Goal: Task Accomplishment & Management: Use online tool/utility

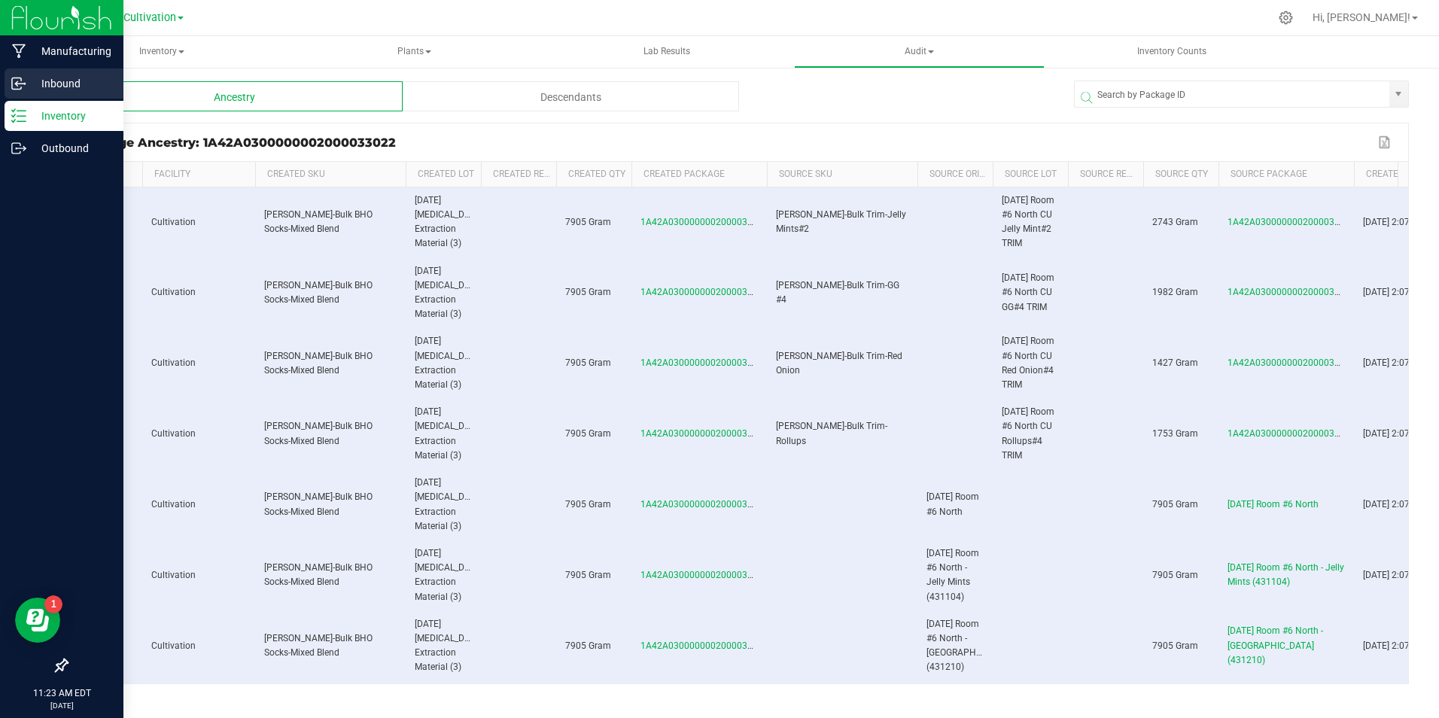
click at [17, 82] on icon at bounding box center [16, 82] width 2 height 2
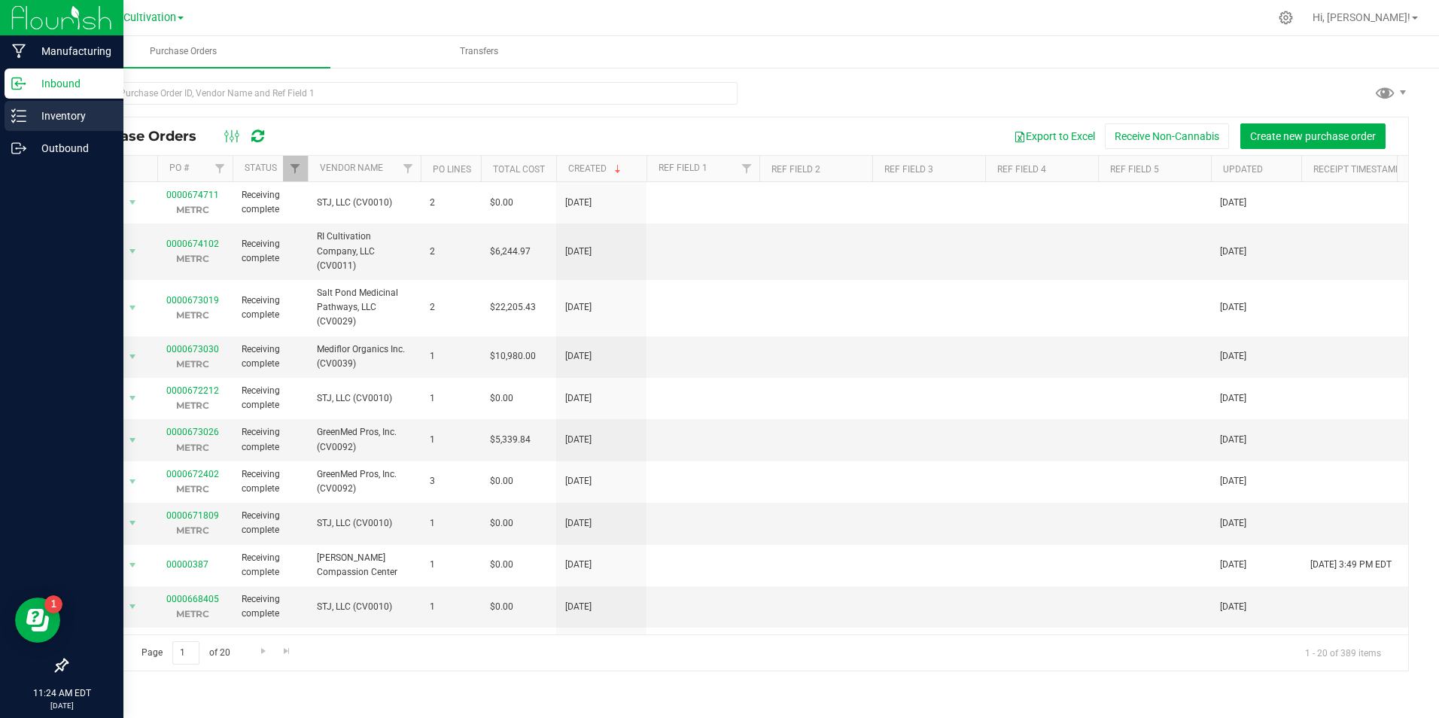
click at [50, 120] on p "Inventory" at bounding box center [71, 116] width 90 height 18
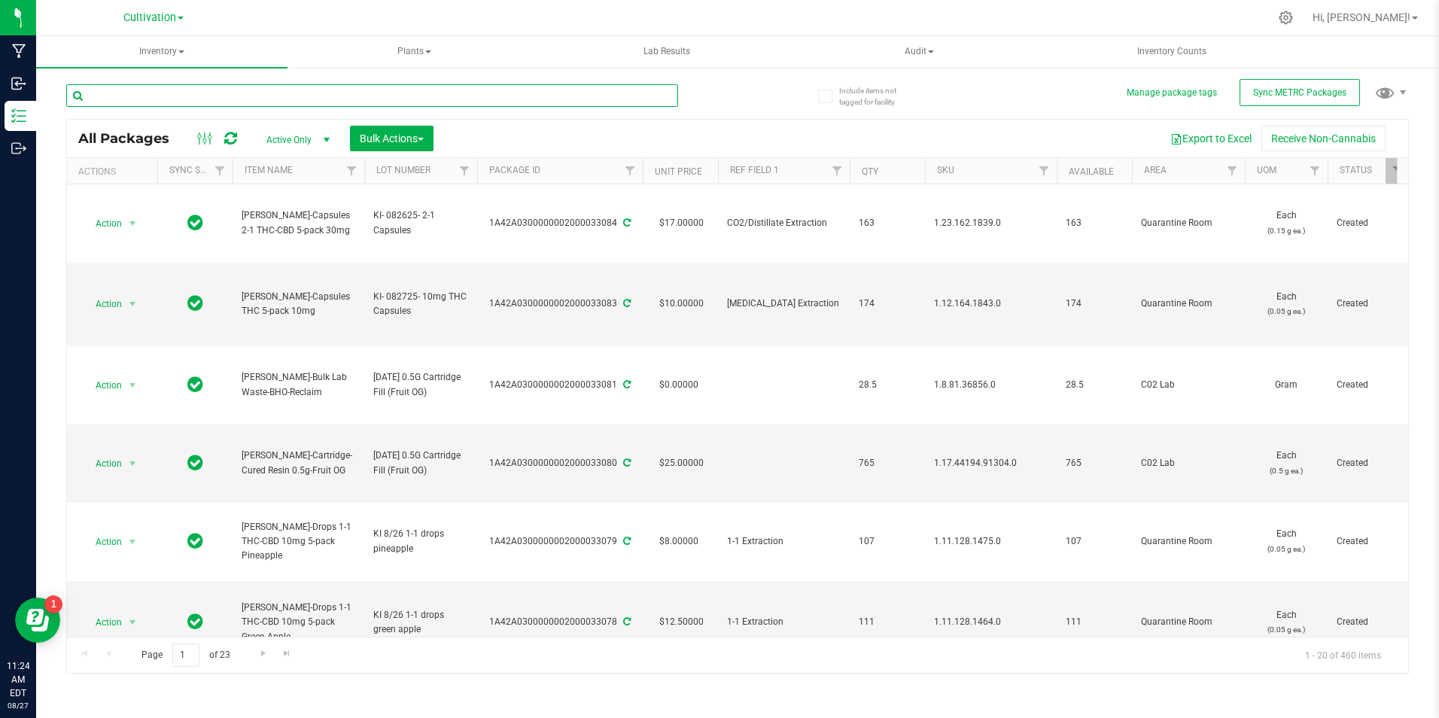
click at [248, 92] on input "text" at bounding box center [372, 95] width 612 height 23
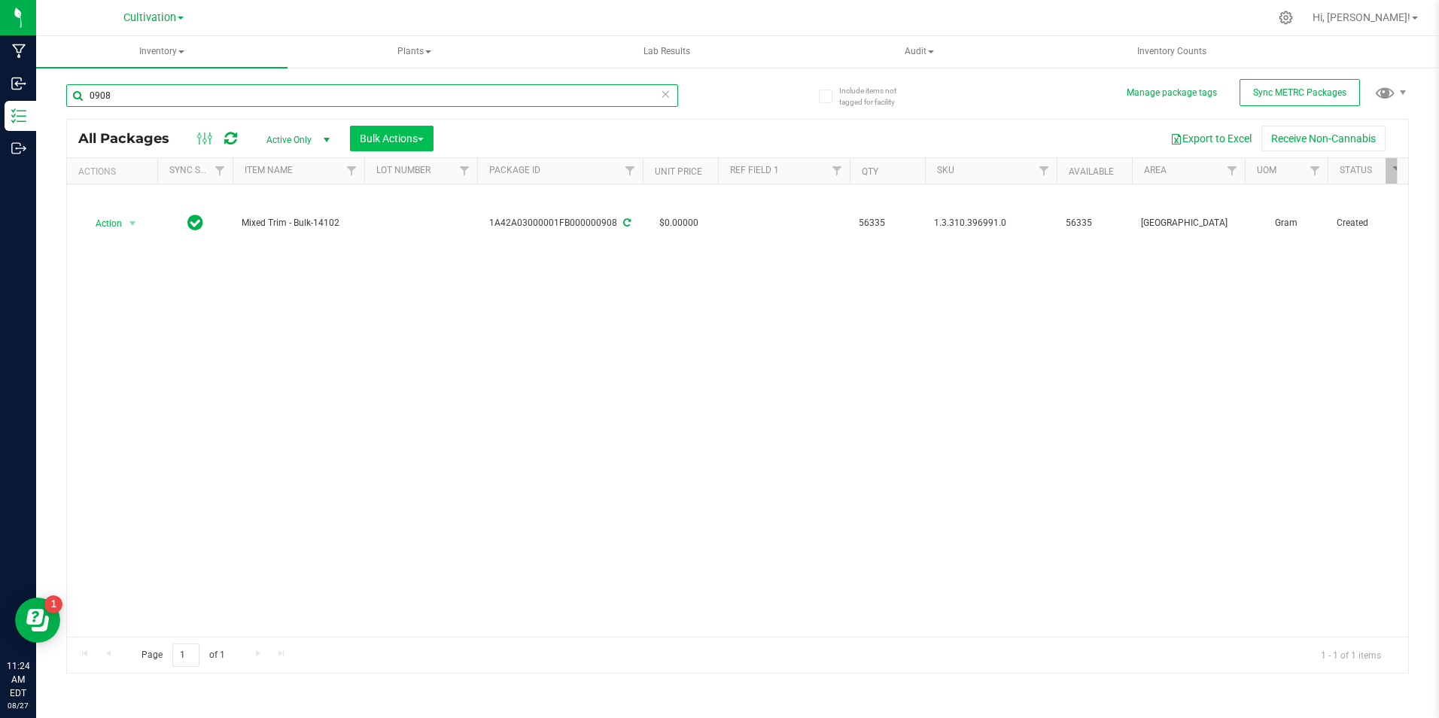
type input "0908"
click at [404, 145] on button "Bulk Actions" at bounding box center [392, 139] width 84 height 26
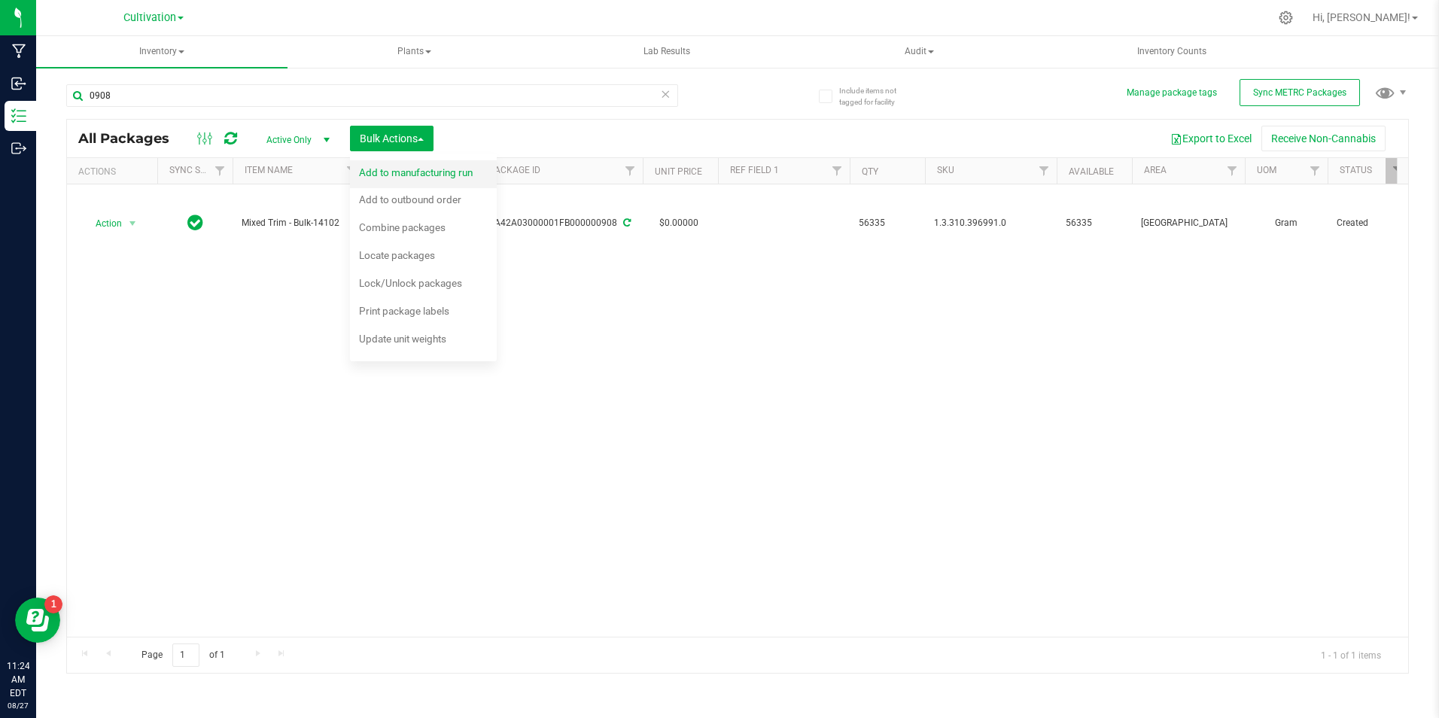
click at [400, 166] on span "Add to manufacturing run" at bounding box center [416, 172] width 114 height 12
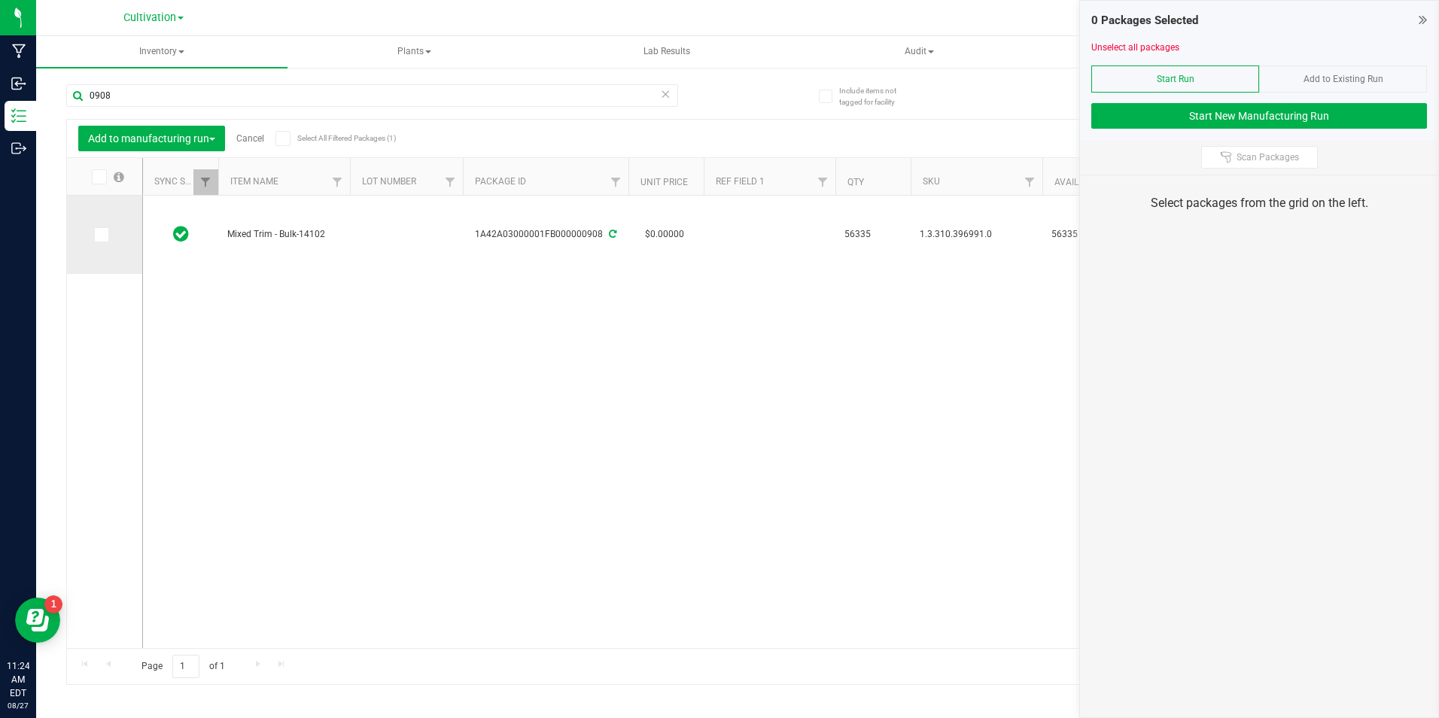
click at [105, 236] on span at bounding box center [101, 234] width 15 height 15
click at [0, 0] on input "checkbox" at bounding box center [0, 0] width 0 height 0
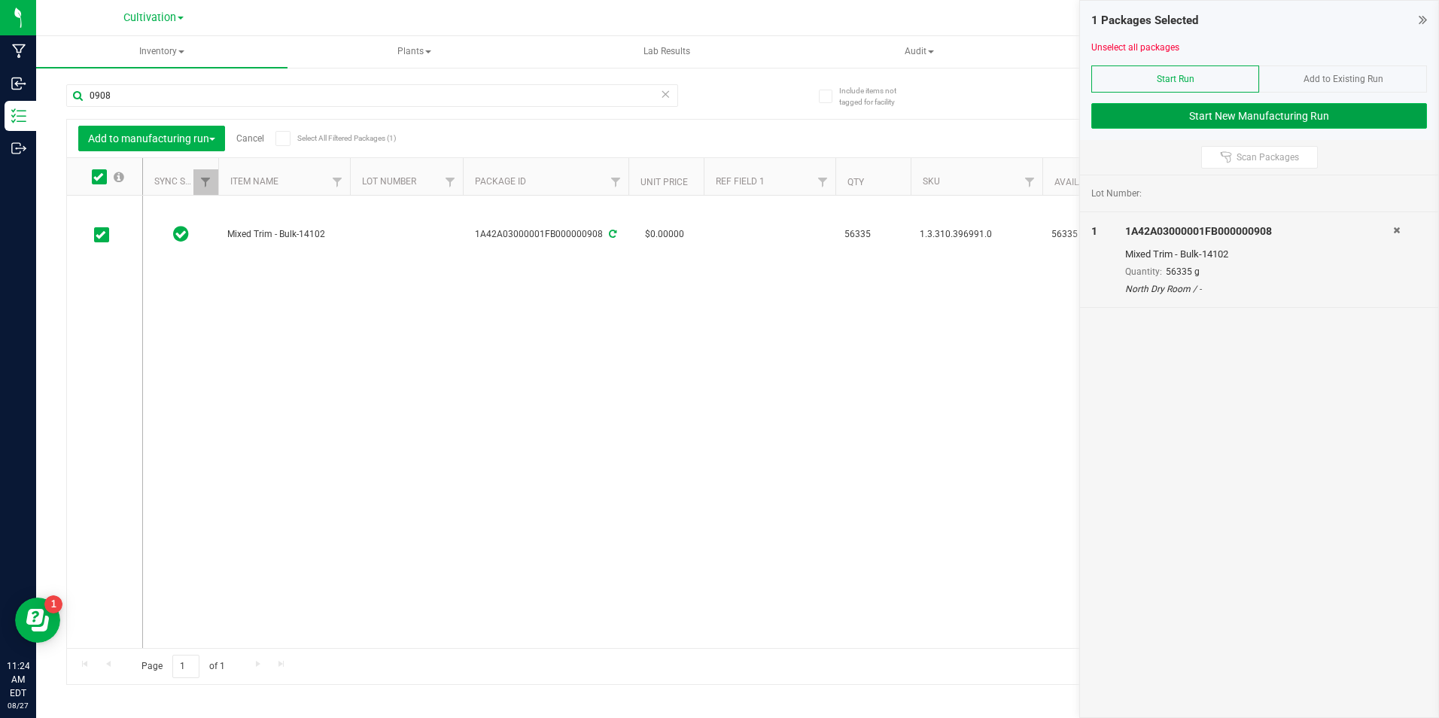
click at [1200, 108] on button "Start New Manufacturing Run" at bounding box center [1259, 116] width 336 height 26
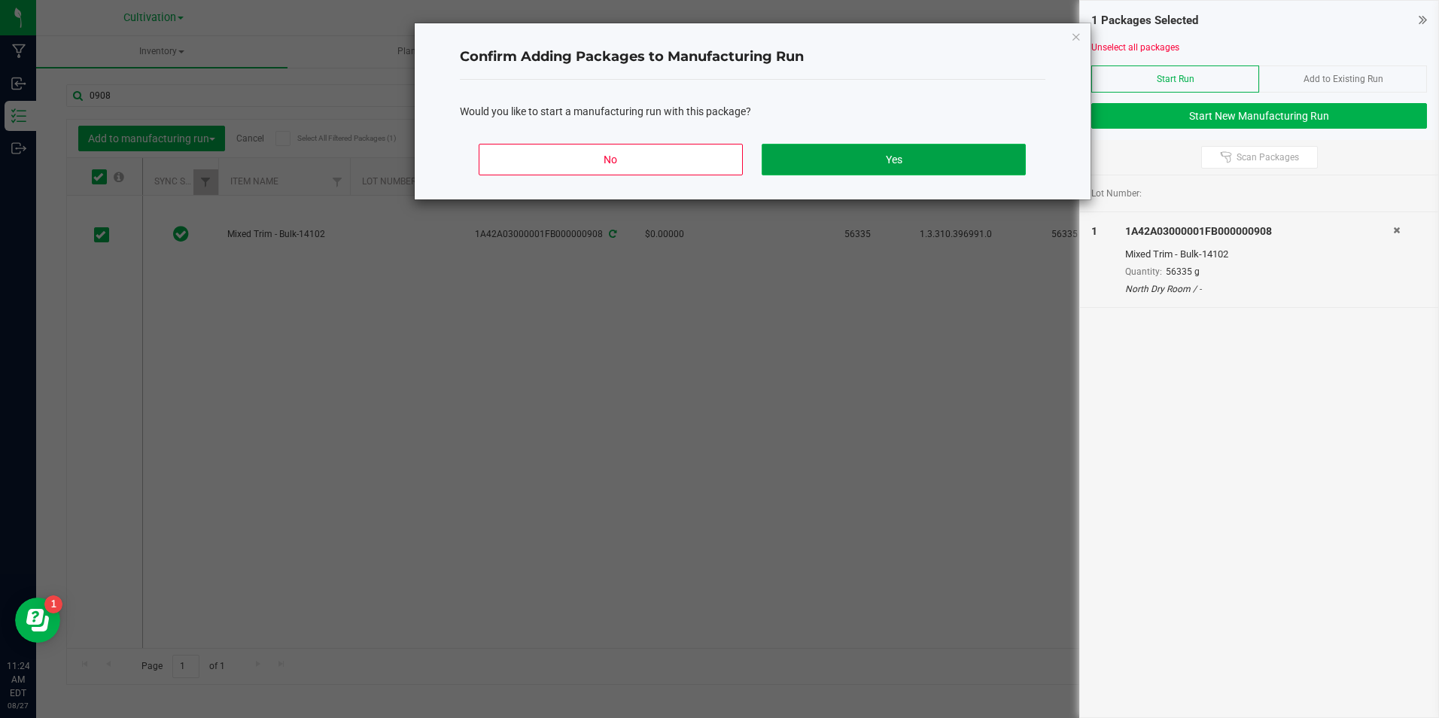
click at [860, 163] on button "Yes" at bounding box center [893, 160] width 263 height 32
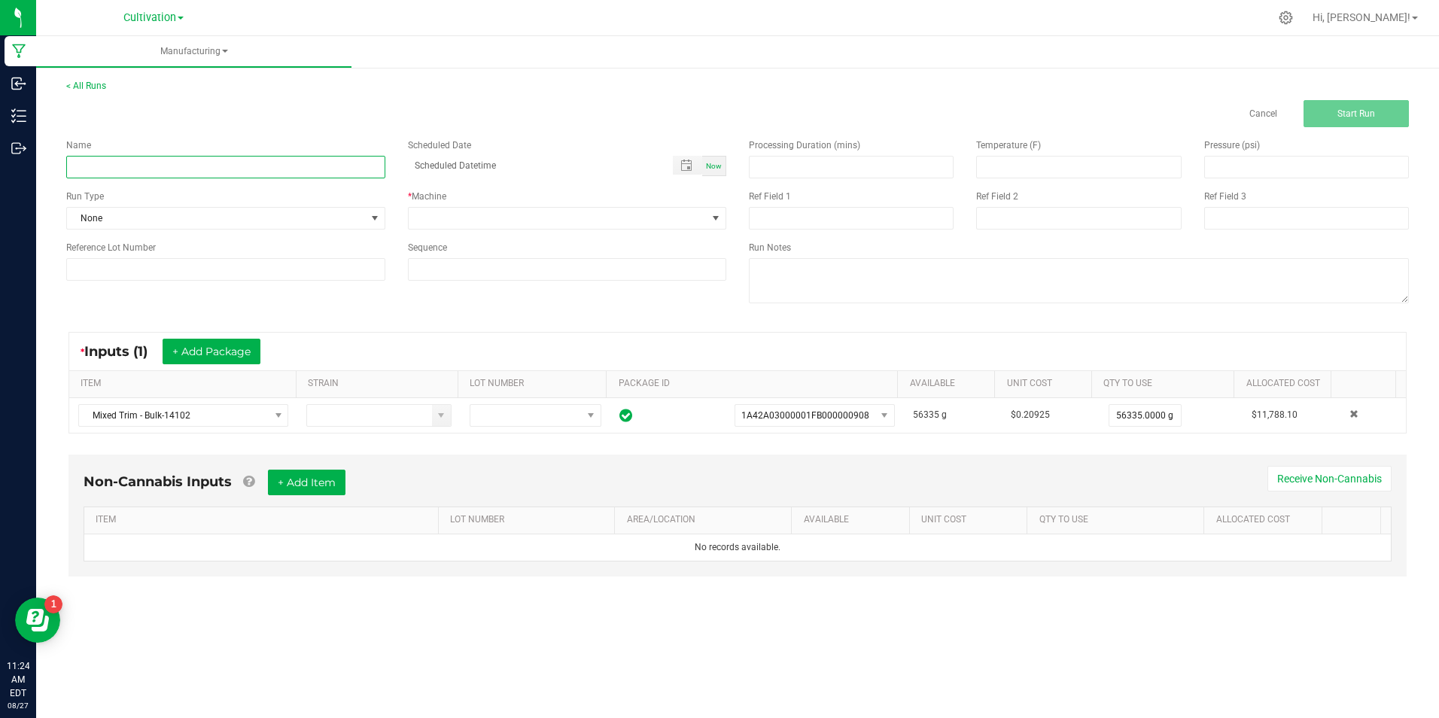
click at [312, 157] on input at bounding box center [225, 167] width 319 height 23
type input "9"
click at [258, 165] on input "[DATE] [MEDICAL_DATA] Extraction Material (SP 4)" at bounding box center [225, 167] width 319 height 23
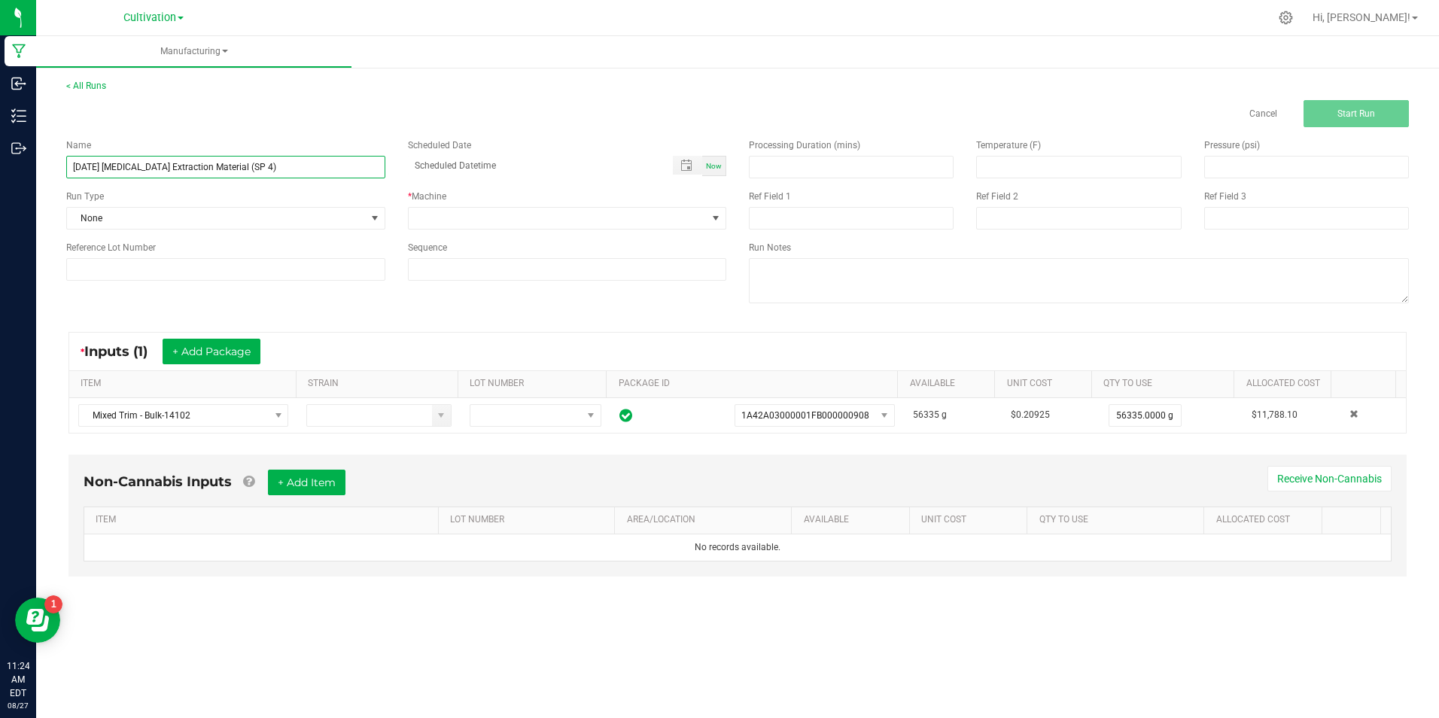
click at [258, 165] on input "[DATE] [MEDICAL_DATA] Extraction Material (SP 4)" at bounding box center [225, 167] width 319 height 23
type input "[DATE] [MEDICAL_DATA] Extraction Material (SP 4)"
click at [297, 261] on input at bounding box center [225, 269] width 319 height 23
paste input "[DATE] [MEDICAL_DATA] Extraction Material (SP 4)"
type input "[DATE] [MEDICAL_DATA] Extraction Material (SP 4)"
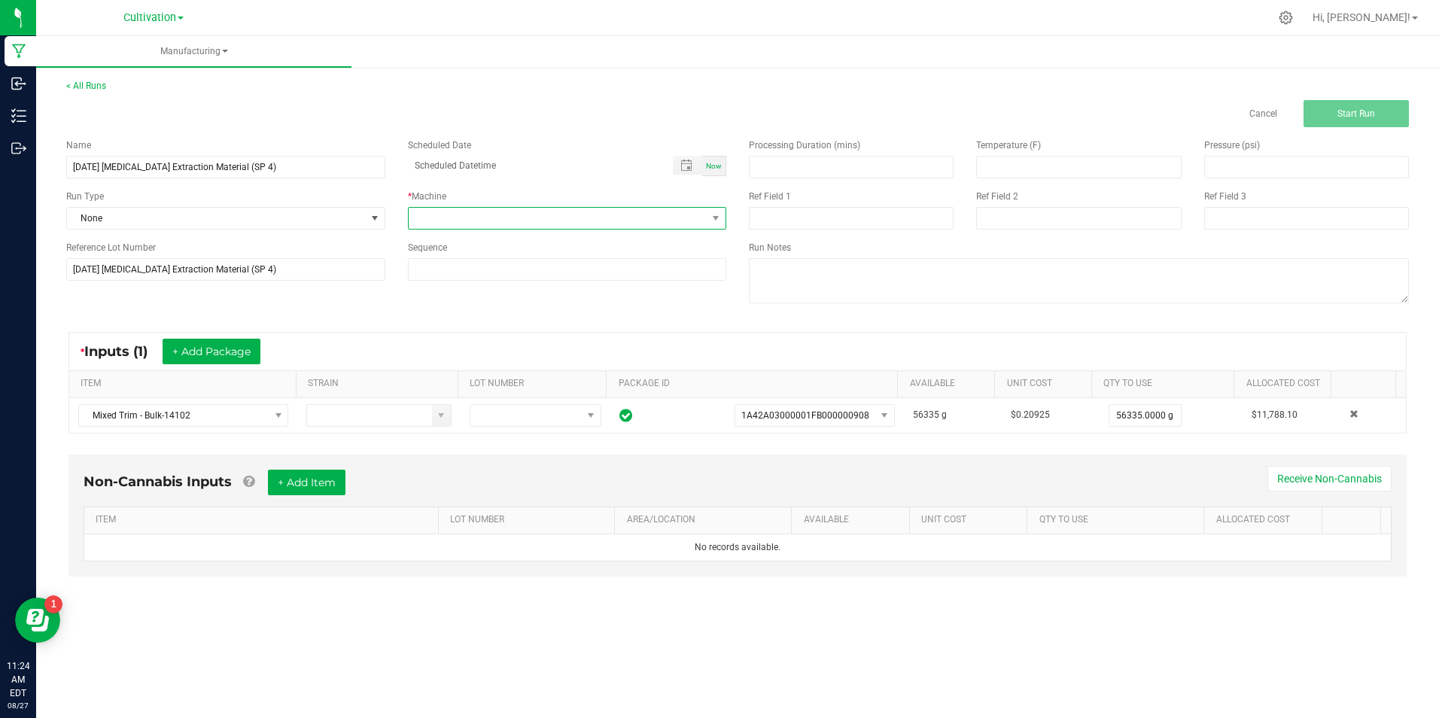
click at [430, 219] on span at bounding box center [558, 218] width 299 height 21
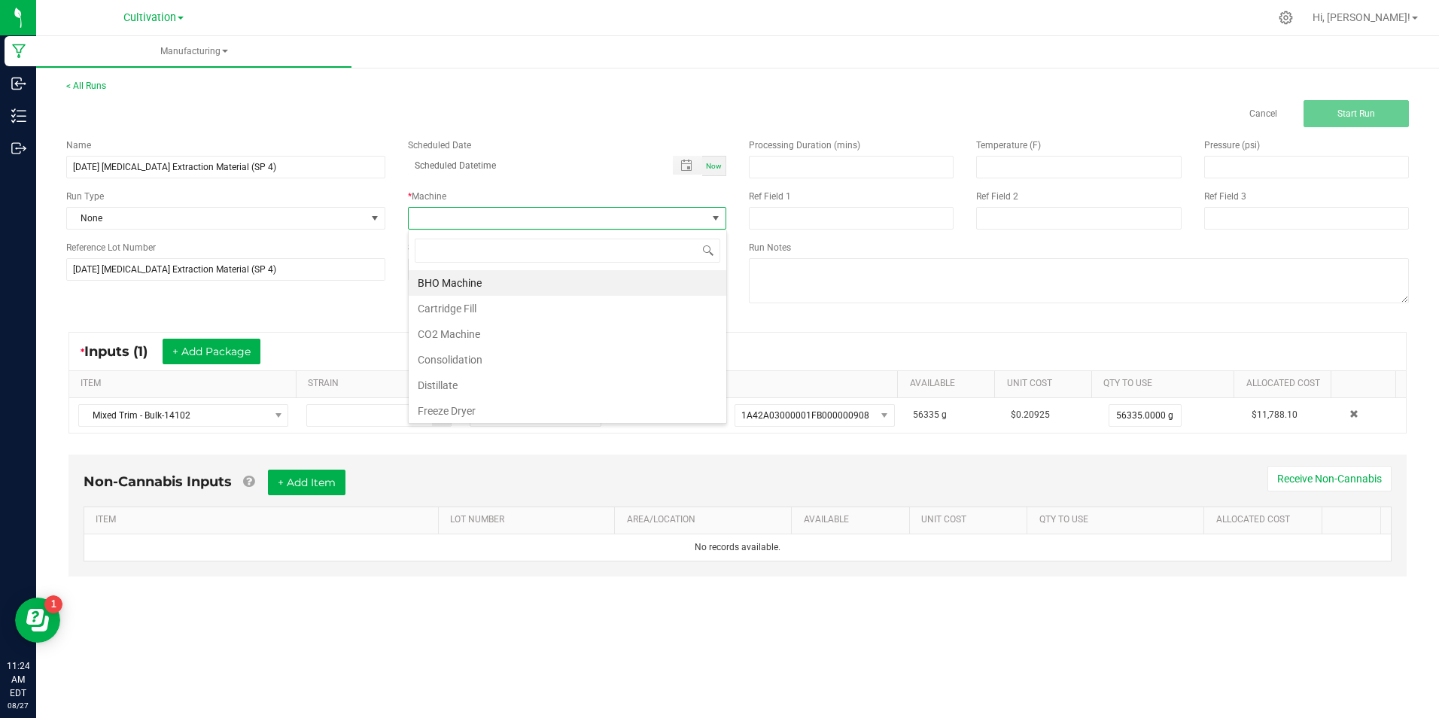
scroll to position [23, 318]
click at [475, 348] on li "Consolidation" at bounding box center [568, 360] width 318 height 26
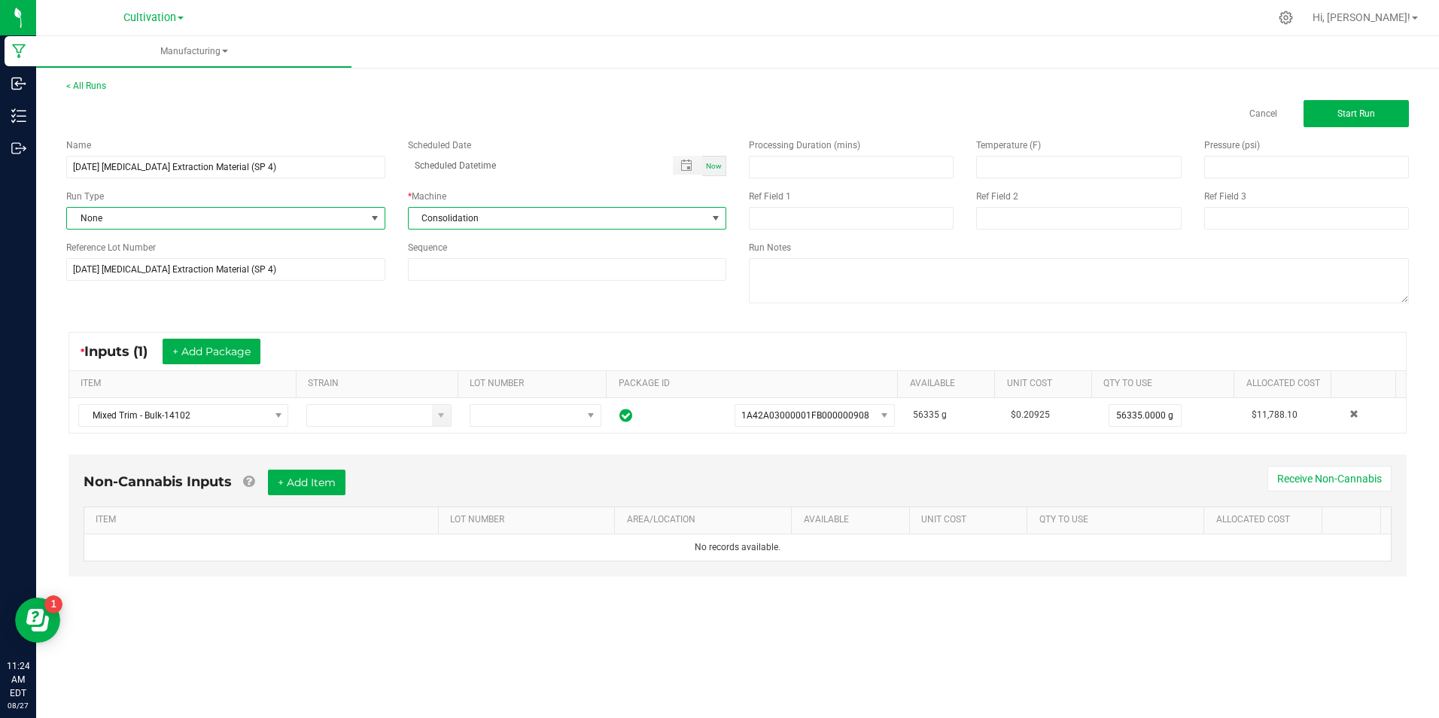
click at [369, 221] on span at bounding box center [375, 218] width 12 height 12
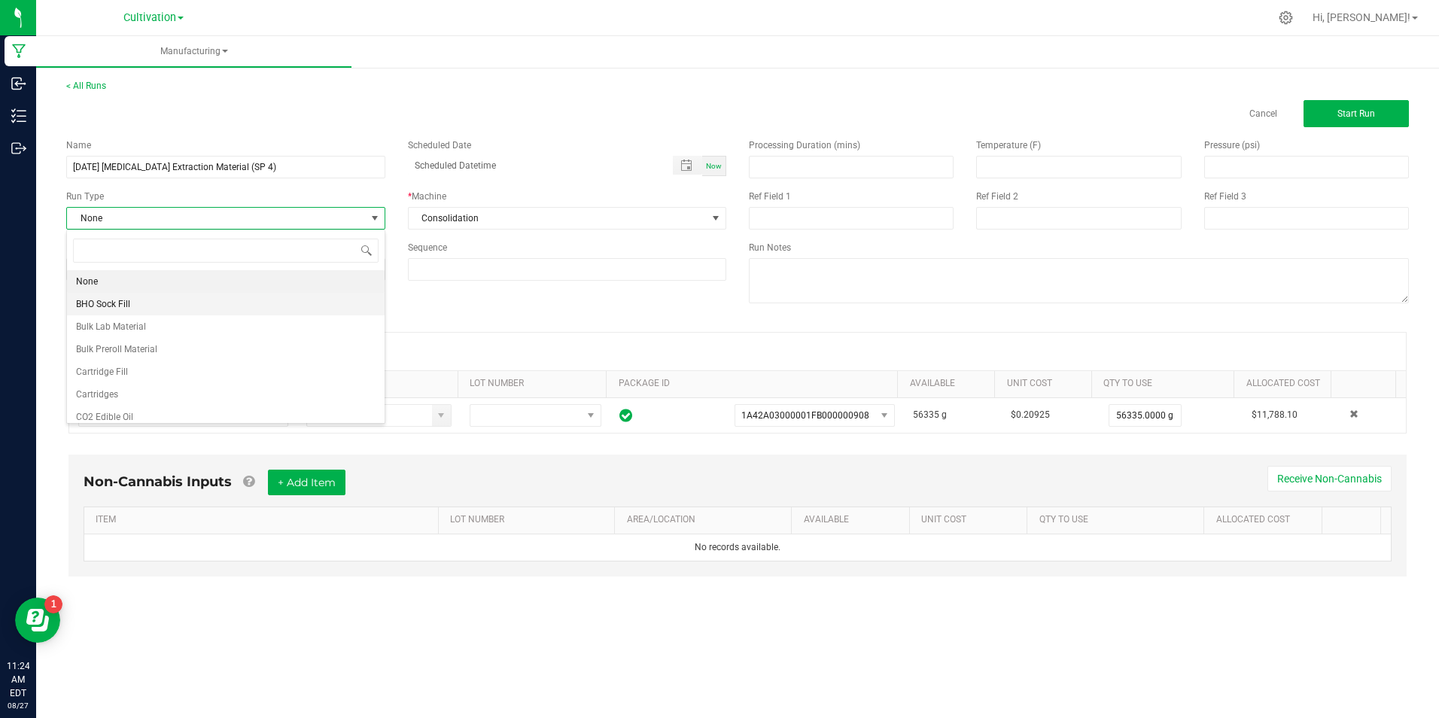
click at [228, 303] on li "BHO Sock Fill" at bounding box center [226, 304] width 318 height 23
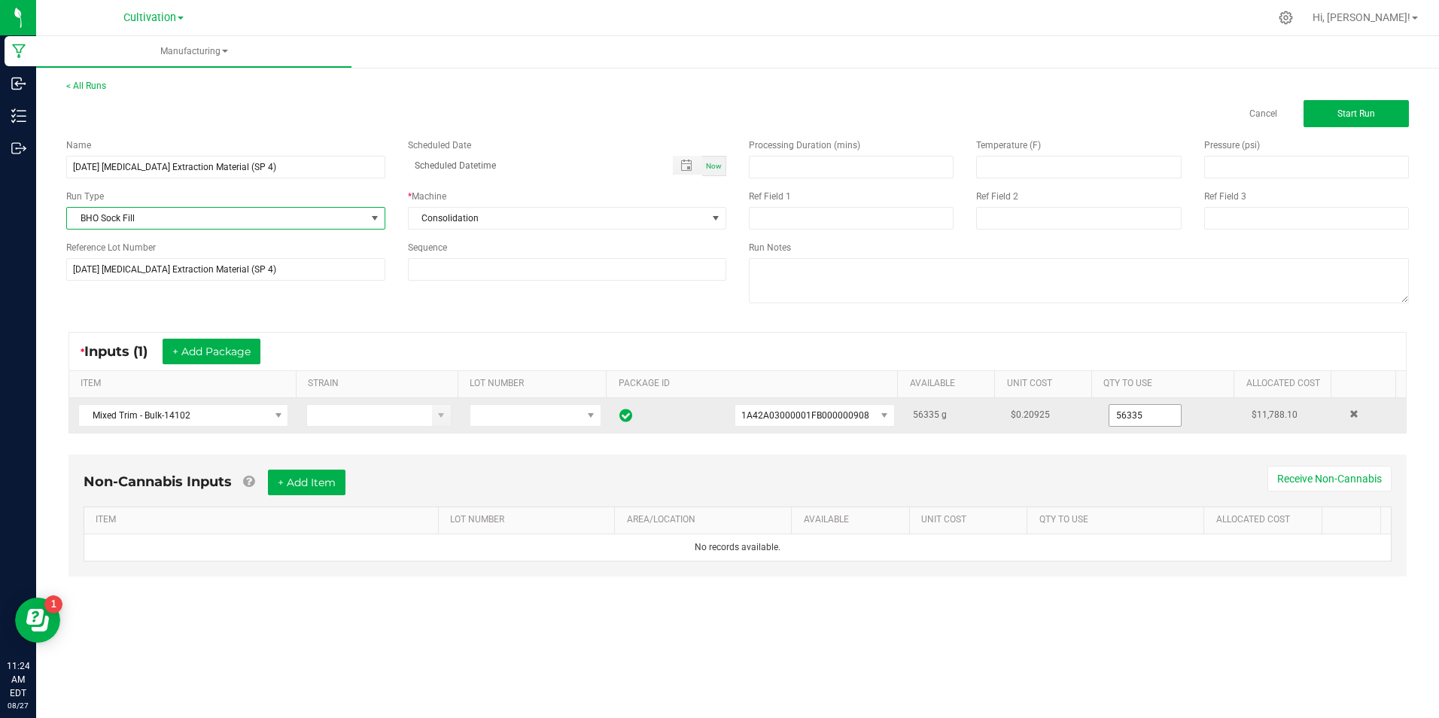
click at [1159, 414] on input "56335" at bounding box center [1145, 415] width 72 height 21
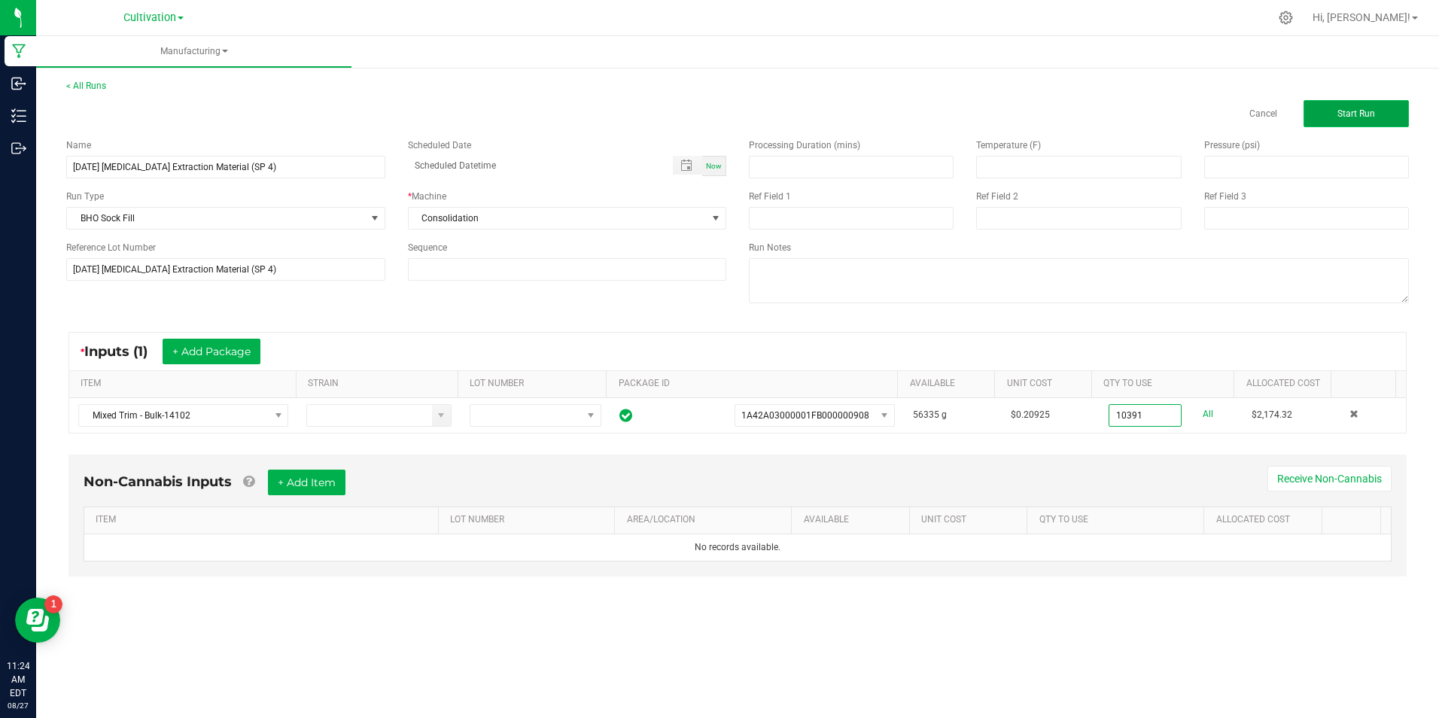
type input "10391.0000 g"
click at [1333, 111] on button "Start Run" at bounding box center [1356, 113] width 105 height 27
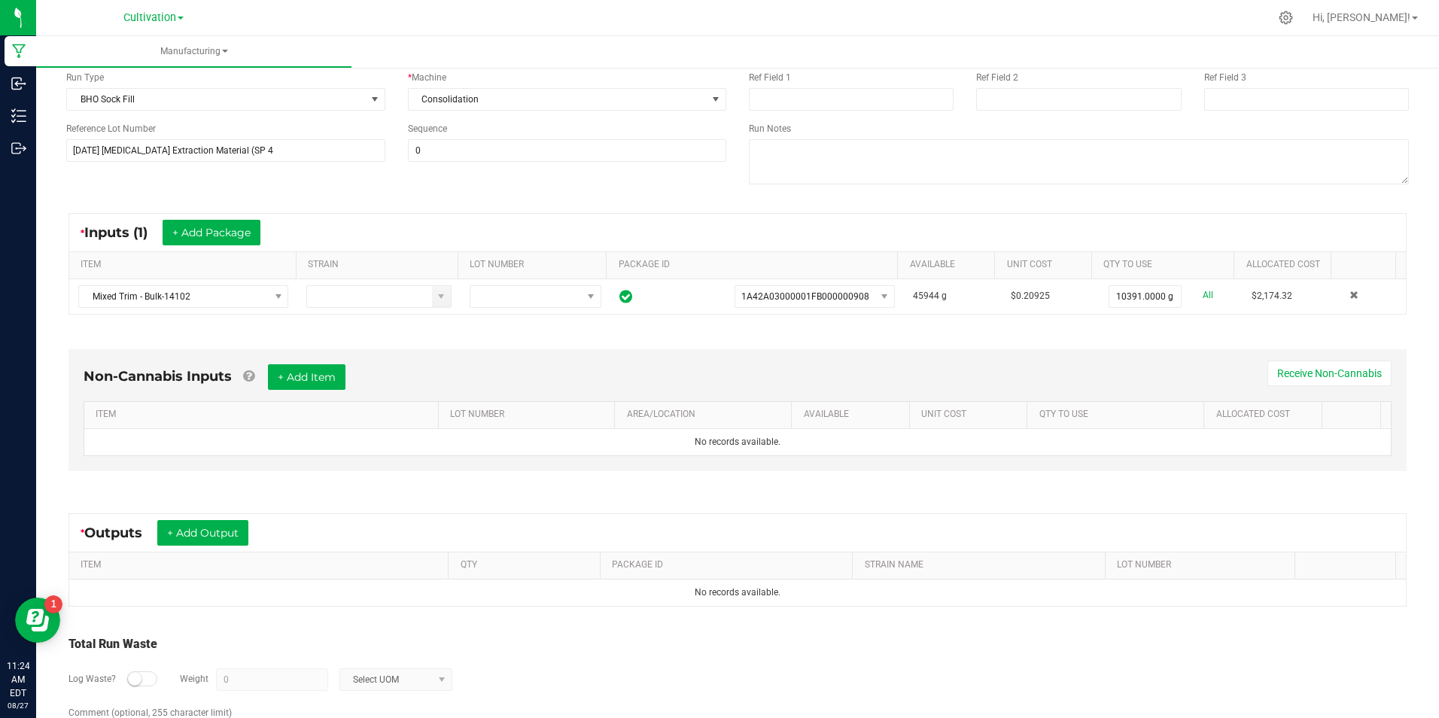
scroll to position [199, 0]
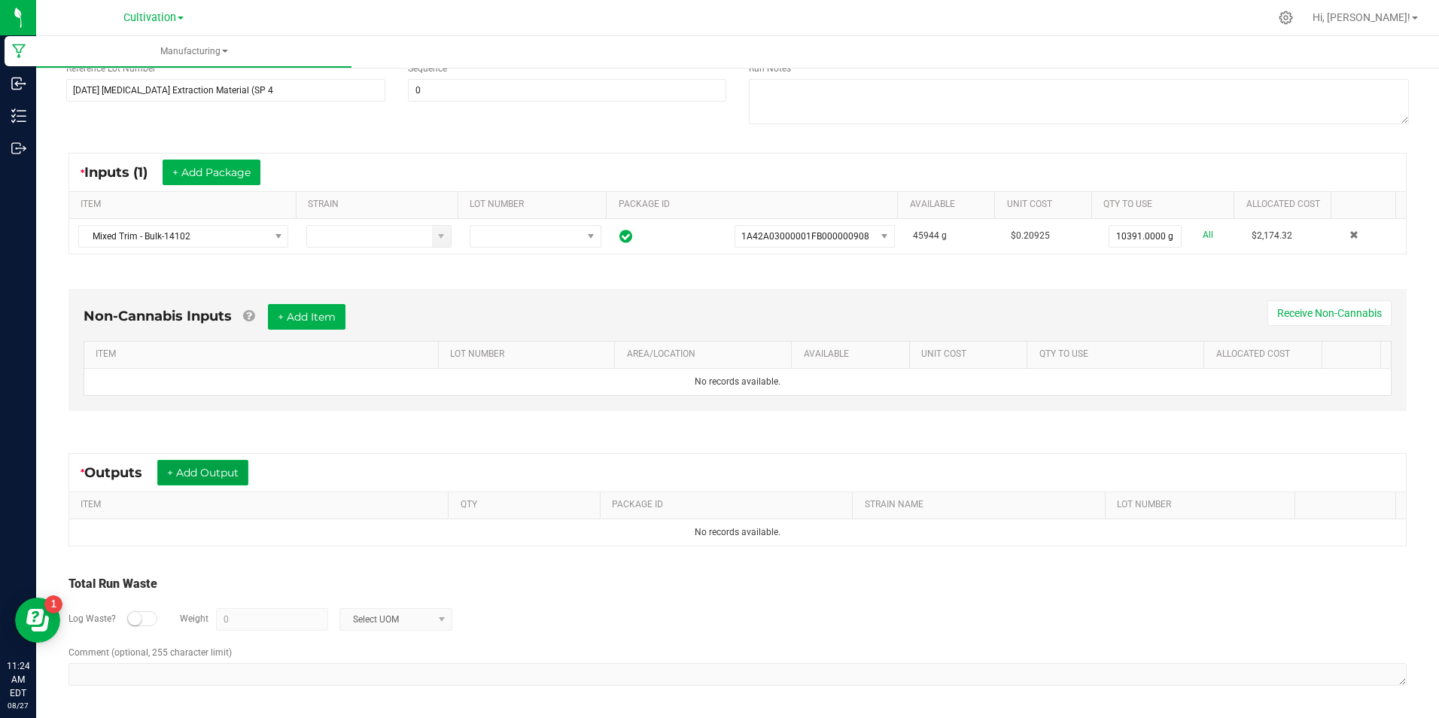
click at [160, 468] on button "+ Add Output" at bounding box center [202, 473] width 91 height 26
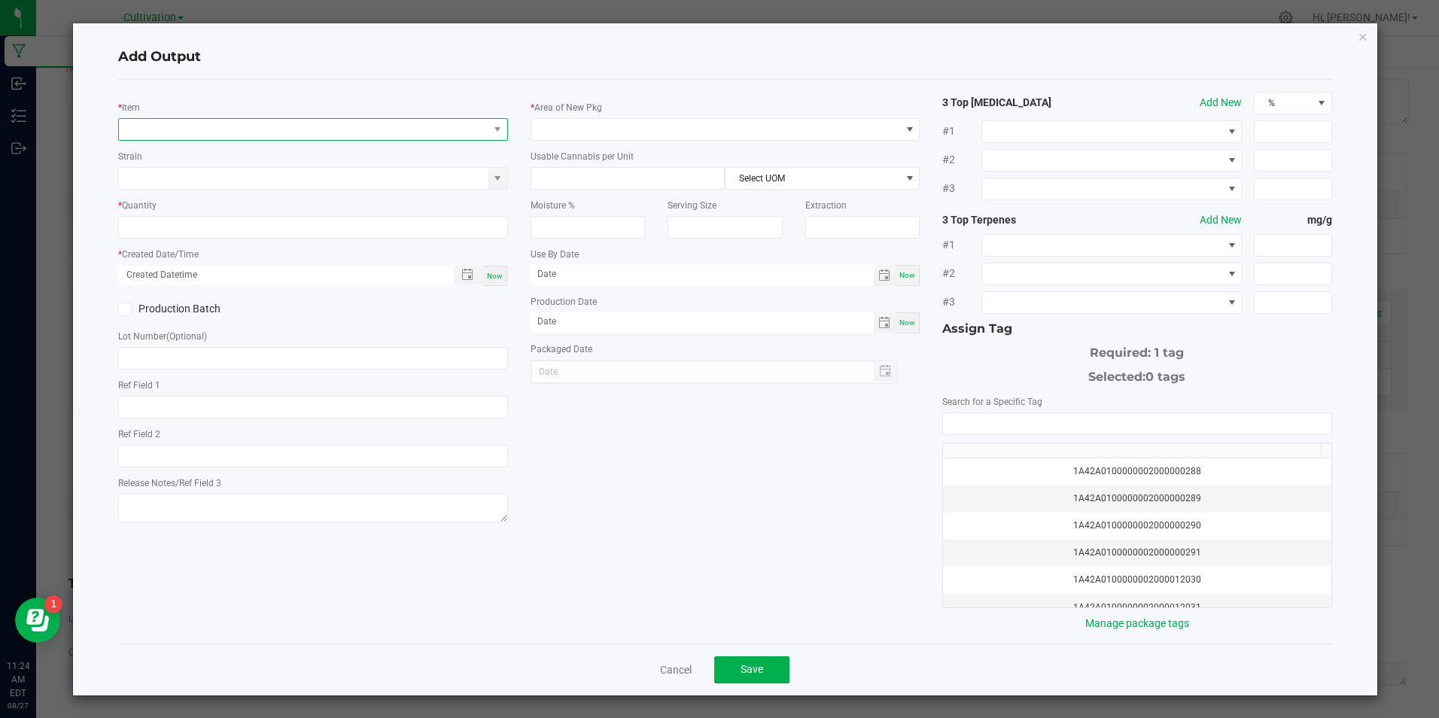
click at [229, 127] on span "NO DATA FOUND" at bounding box center [303, 129] width 369 height 21
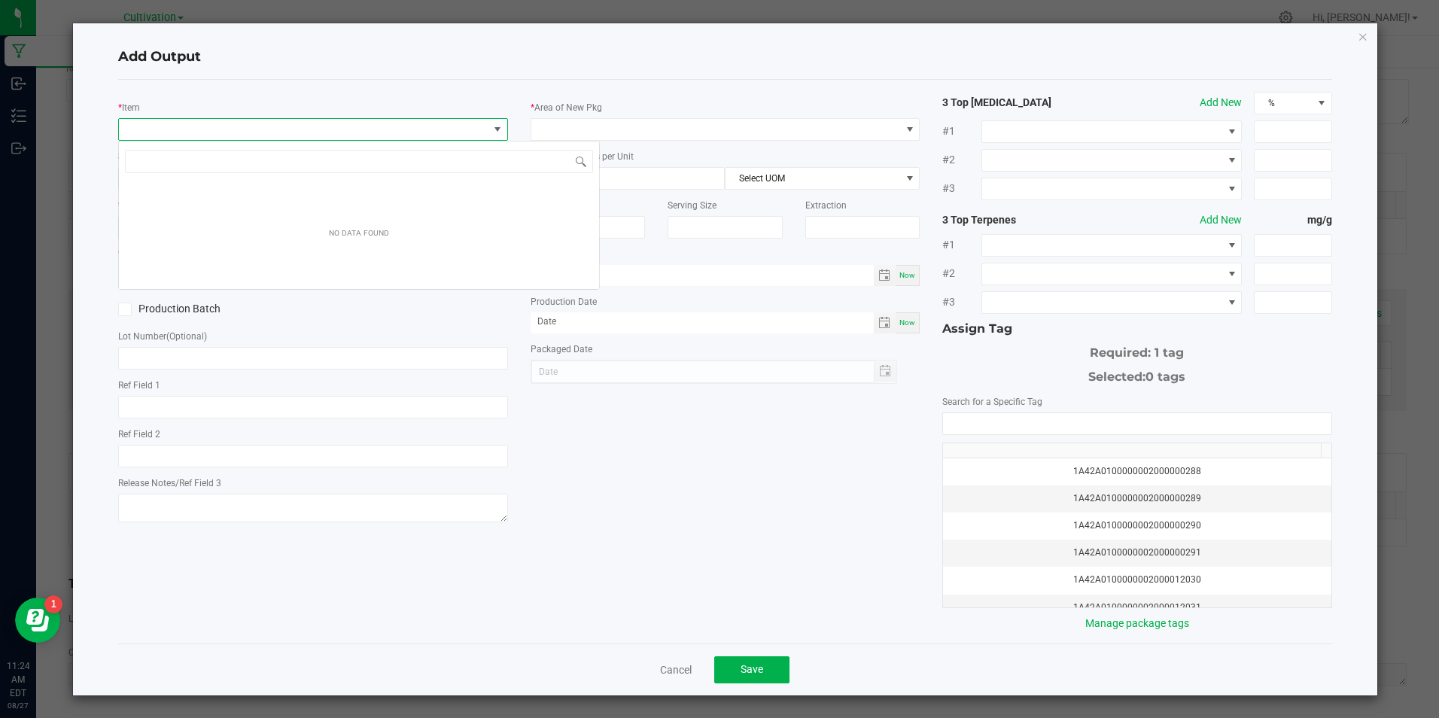
scroll to position [23, 386]
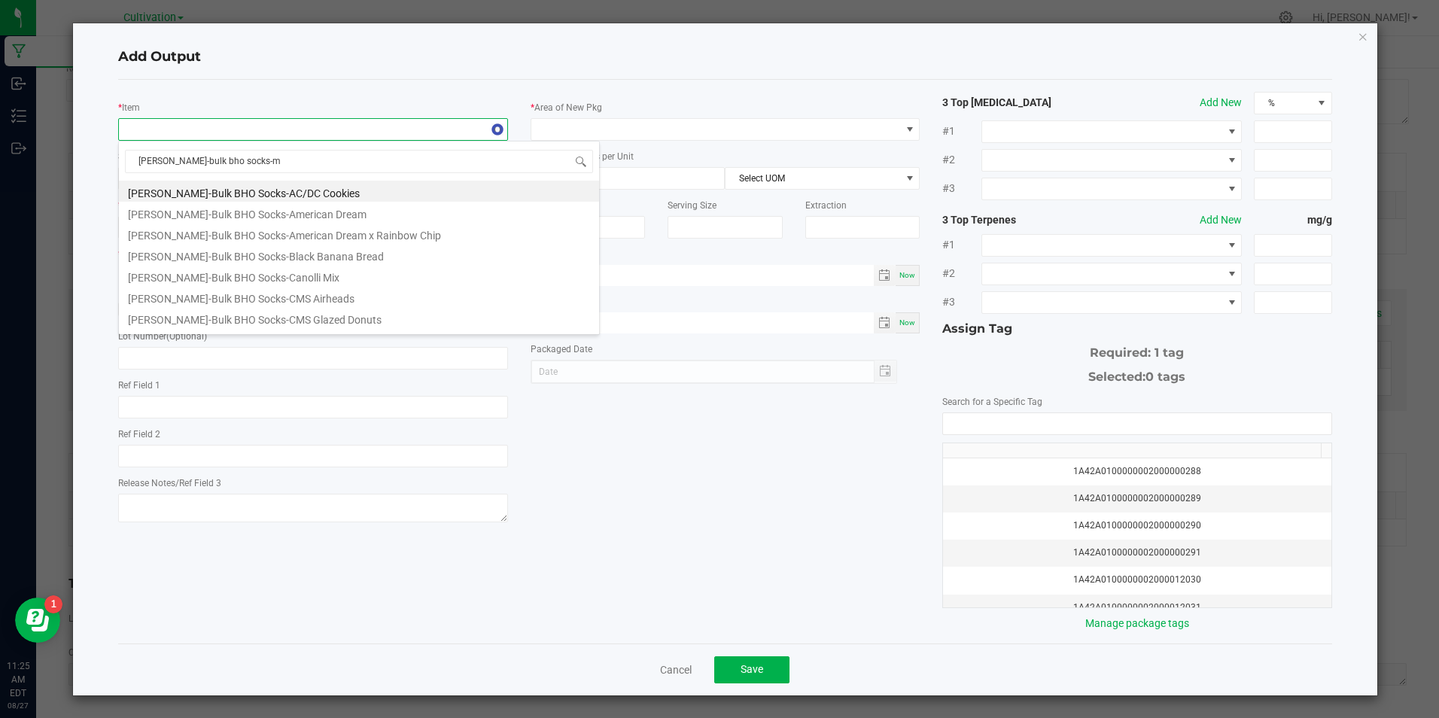
type input "[PERSON_NAME]-bulk bho socks-mi"
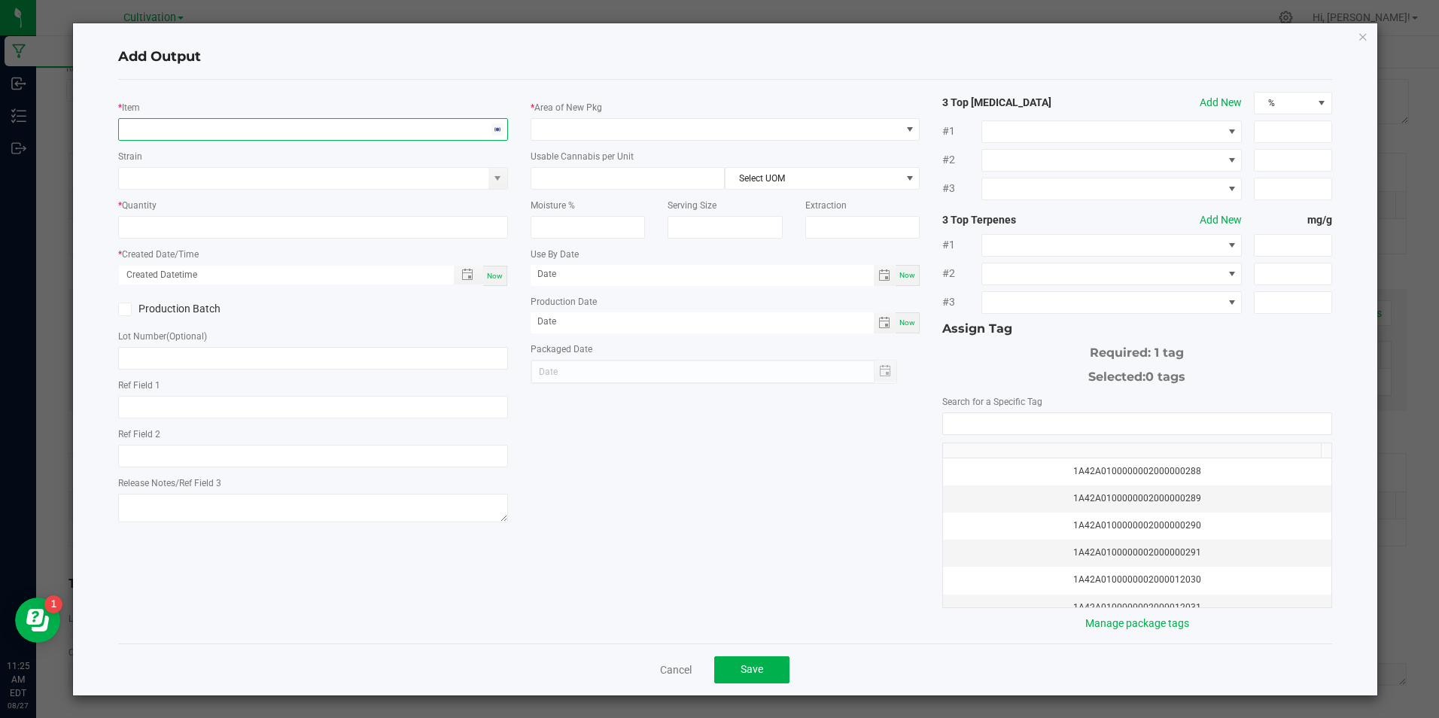
drag, startPoint x: 273, startPoint y: 126, endPoint x: 287, endPoint y: 126, distance: 13.5
click at [285, 126] on span "NO DATA FOUND" at bounding box center [303, 129] width 369 height 21
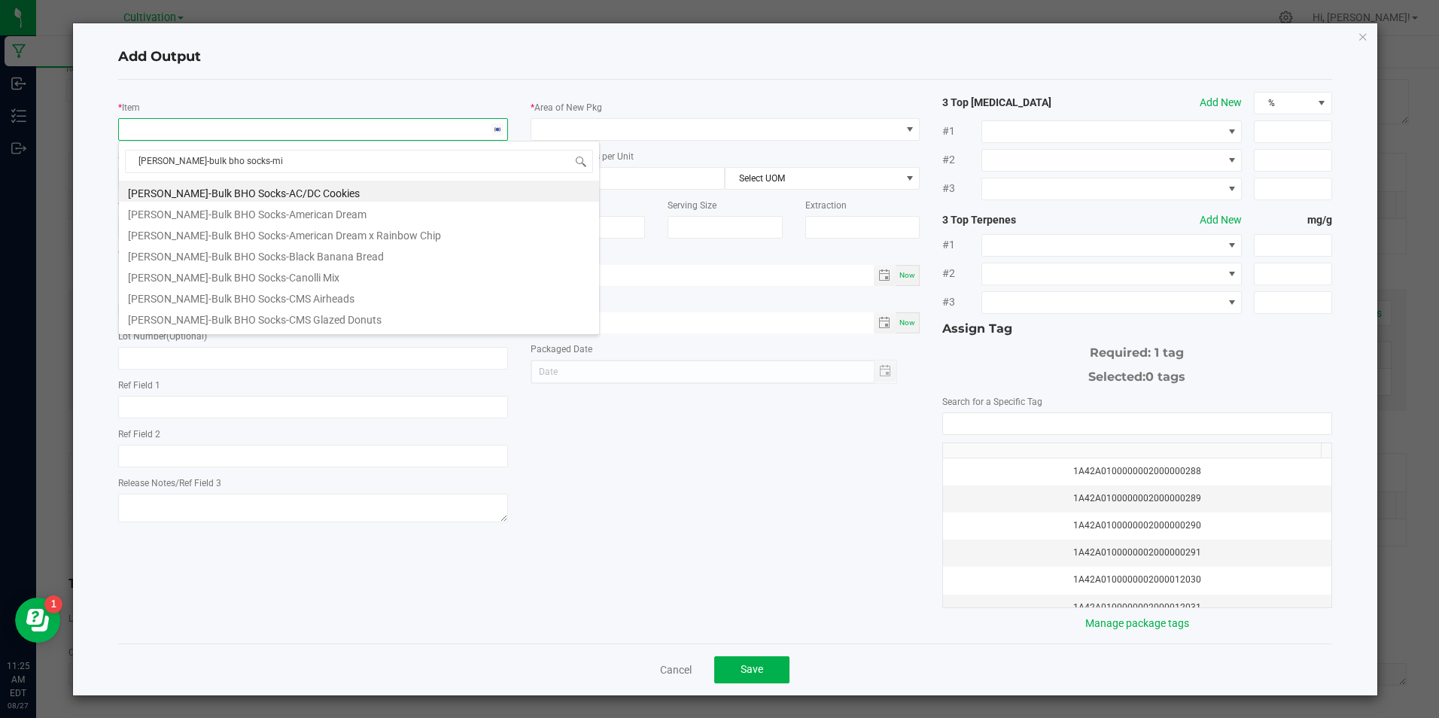
type input "[PERSON_NAME]-bulk bho socks-mix"
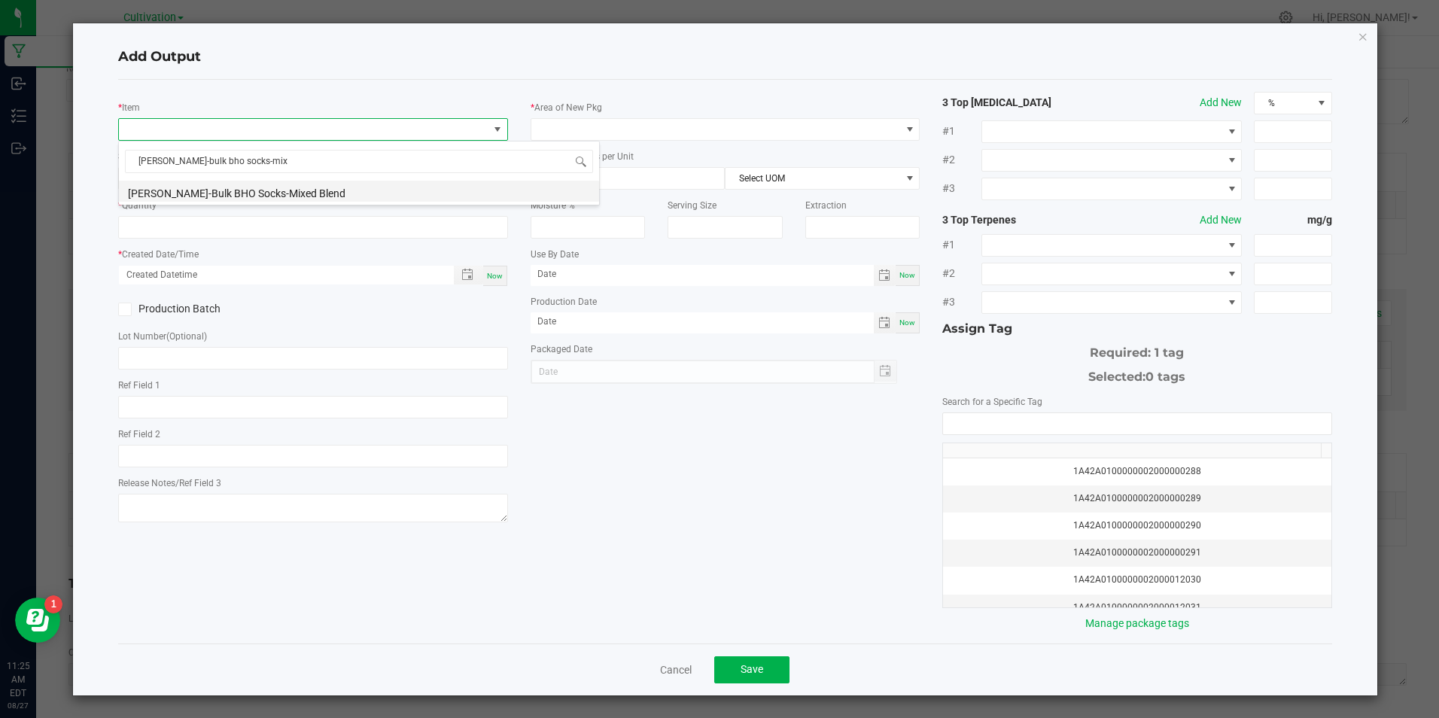
click at [270, 190] on li "[PERSON_NAME]-Bulk BHO Socks-Mixed Blend" at bounding box center [359, 191] width 480 height 21
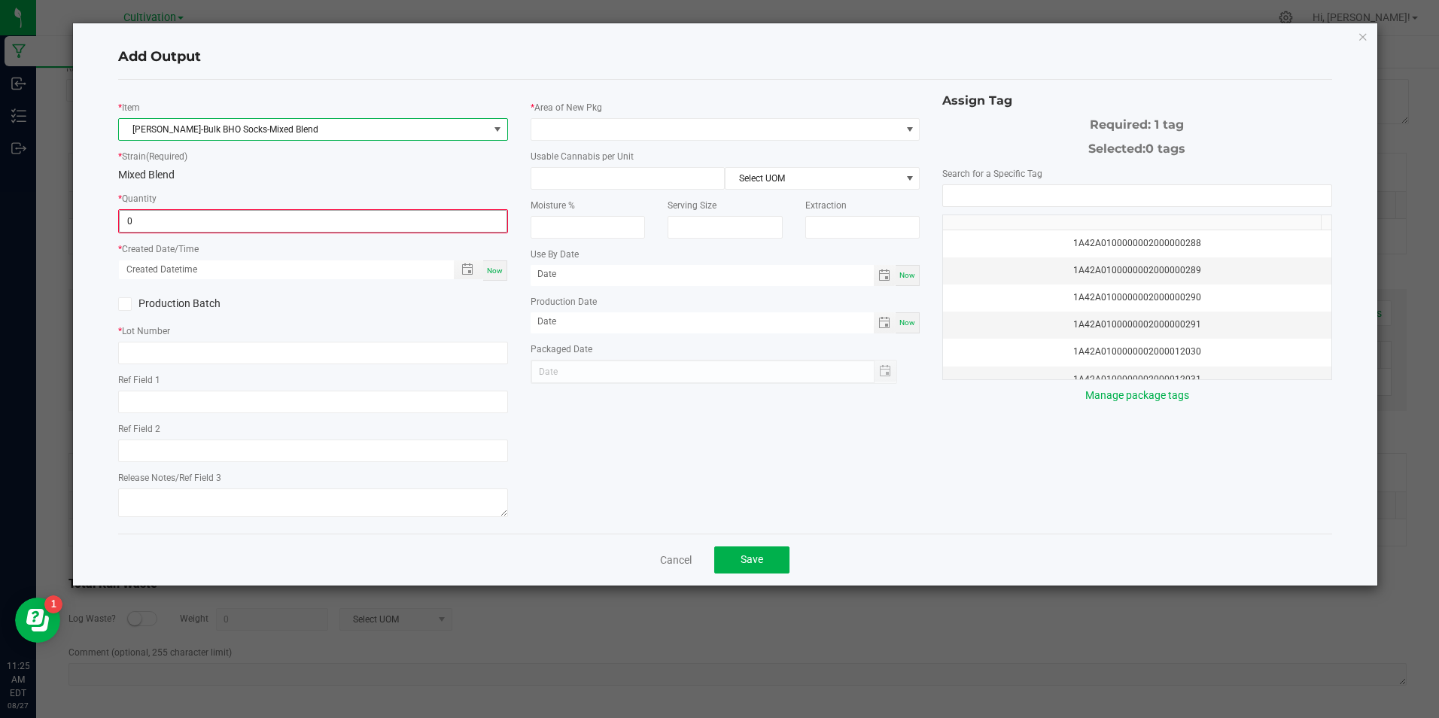
click at [271, 216] on input "0" at bounding box center [313, 221] width 386 height 21
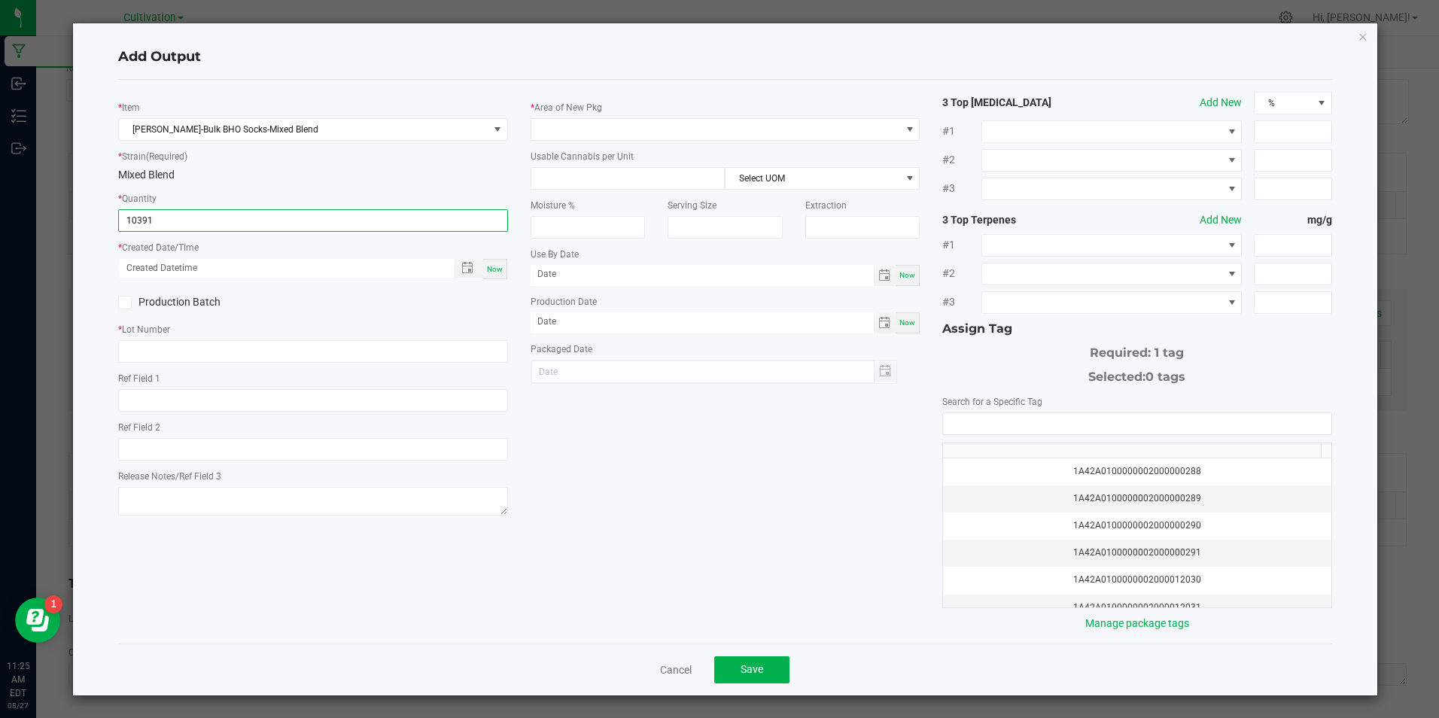
type input "10391.0000 g"
drag, startPoint x: 497, startPoint y: 266, endPoint x: 458, endPoint y: 352, distance: 94.0
click at [496, 267] on span "Now" at bounding box center [495, 269] width 16 height 8
type input "[DATE] 11:25 AM"
type input "[DATE]"
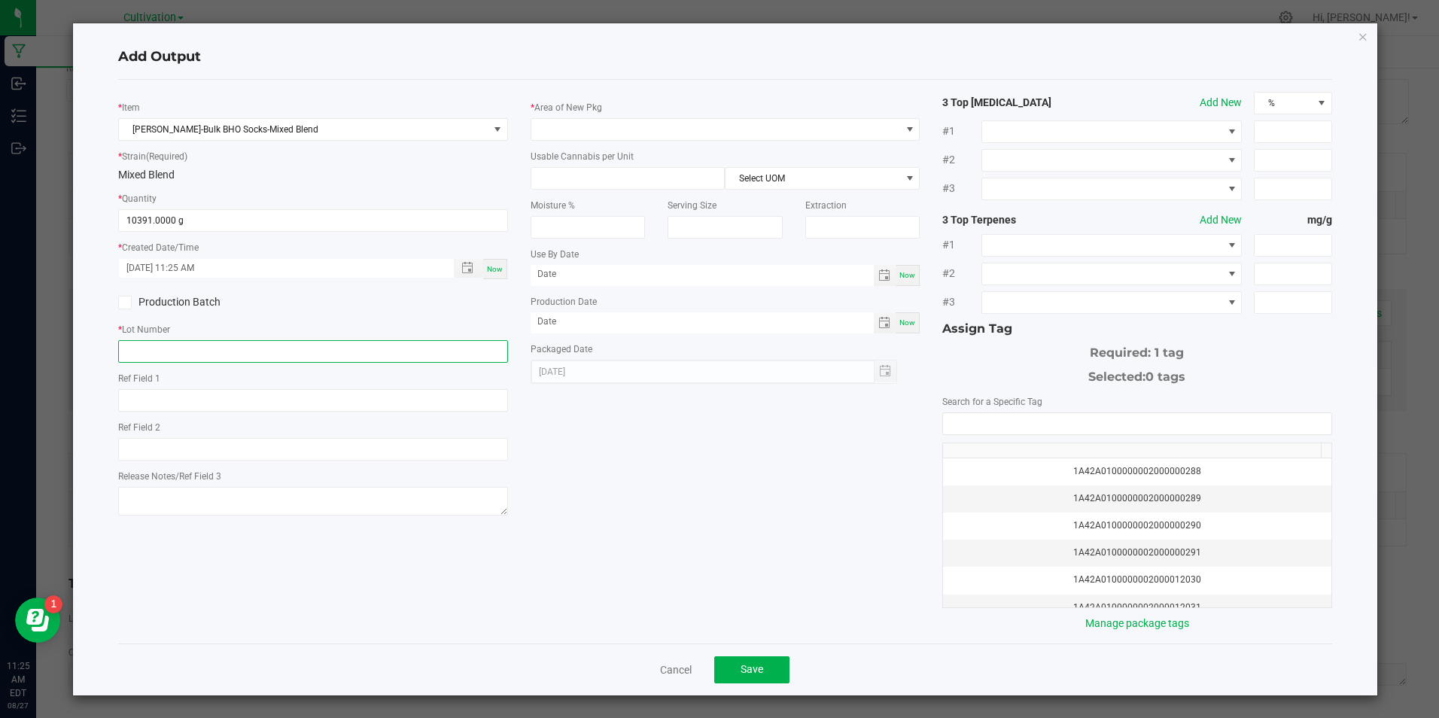
click at [451, 358] on input "text" at bounding box center [312, 351] width 389 height 23
paste input "[DATE] [MEDICAL_DATA] Extraction Material (SP 4)"
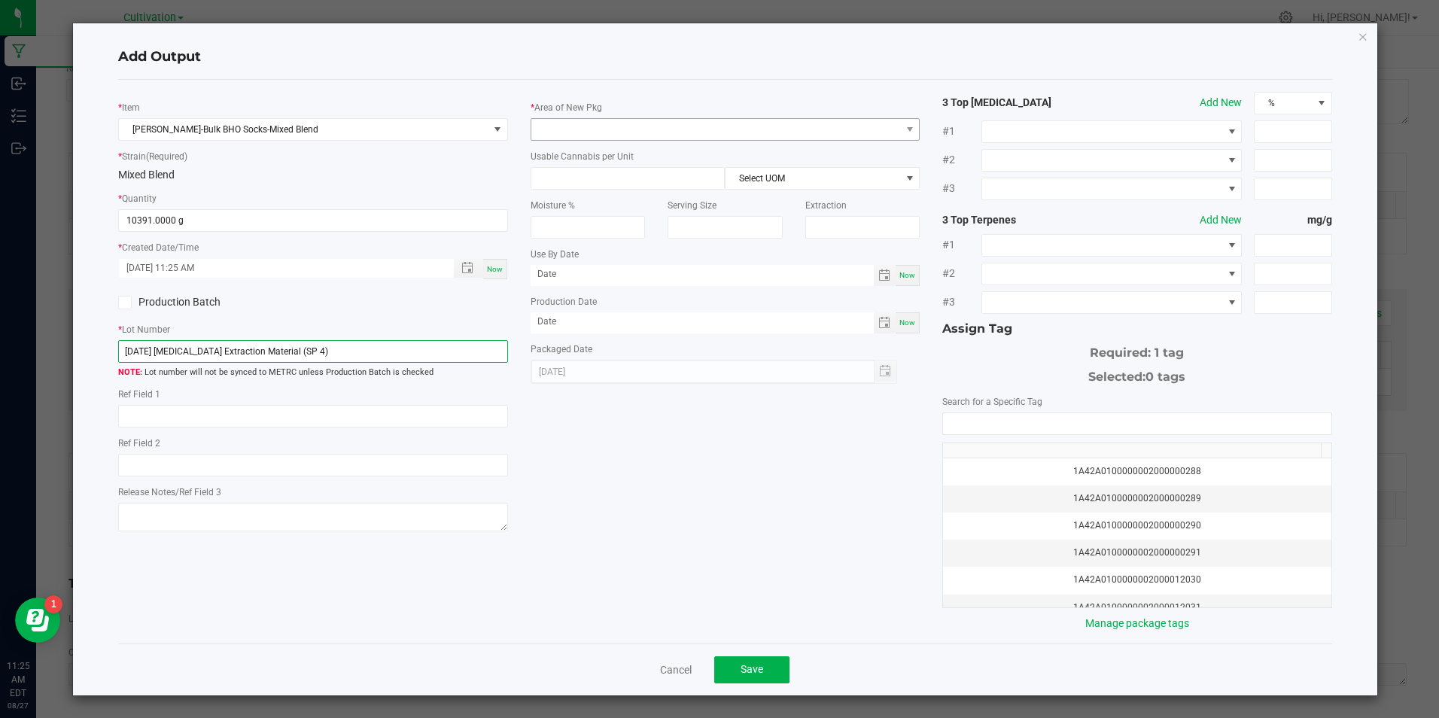
type input "[DATE] [MEDICAL_DATA] Extraction Material (SP 4)"
click at [617, 125] on span at bounding box center [715, 129] width 369 height 21
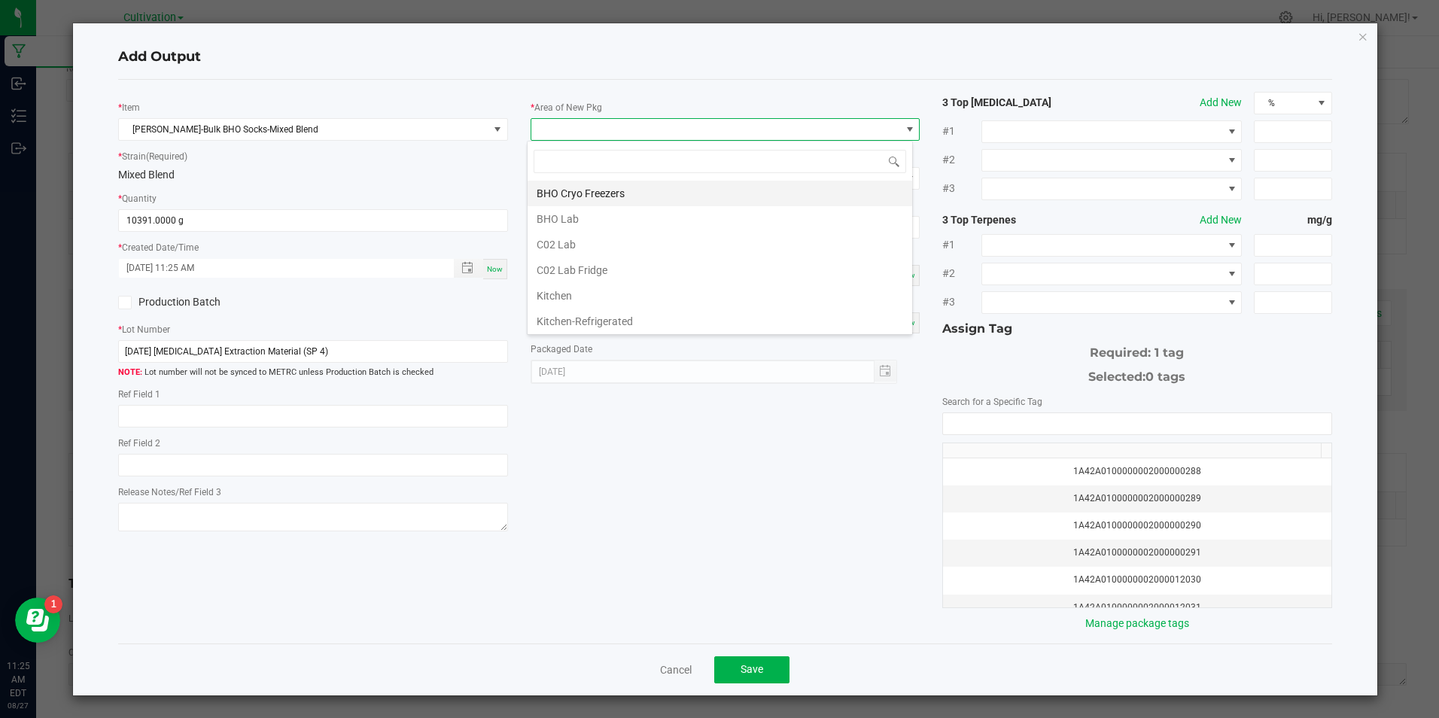
click at [627, 191] on li "BHO Cryo Freezers" at bounding box center [720, 194] width 385 height 26
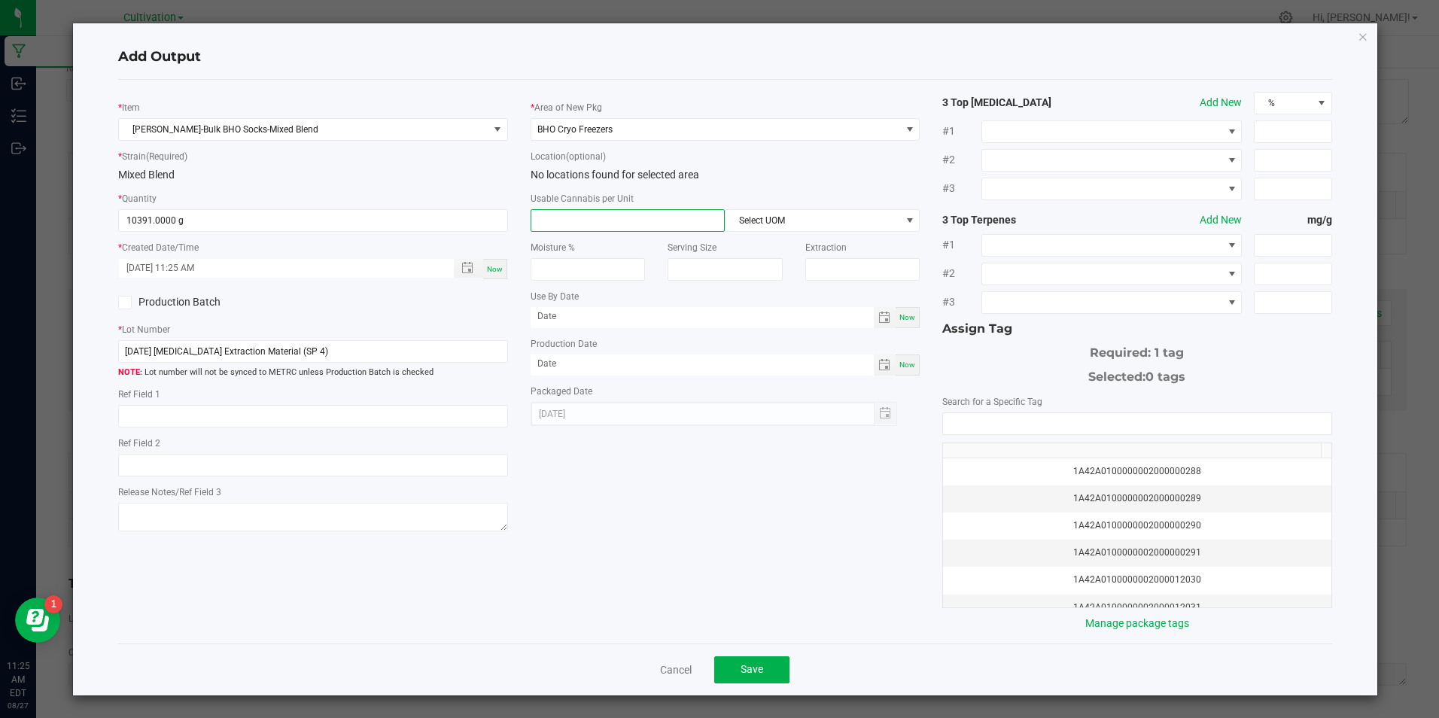
click at [626, 218] on input at bounding box center [627, 220] width 193 height 21
type input "1"
click at [784, 218] on span "Select UOM" at bounding box center [813, 220] width 175 height 21
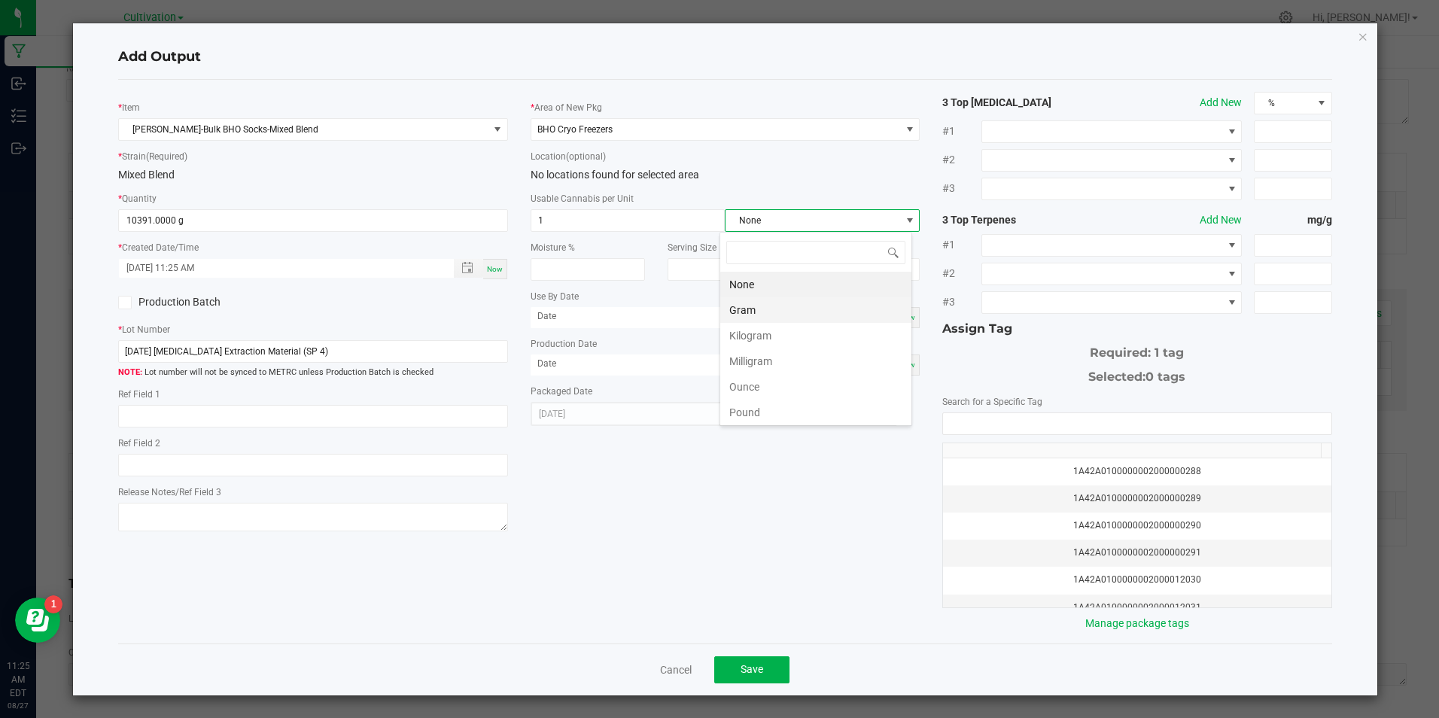
scroll to position [23, 193]
click at [763, 307] on li "Gram" at bounding box center [815, 310] width 191 height 26
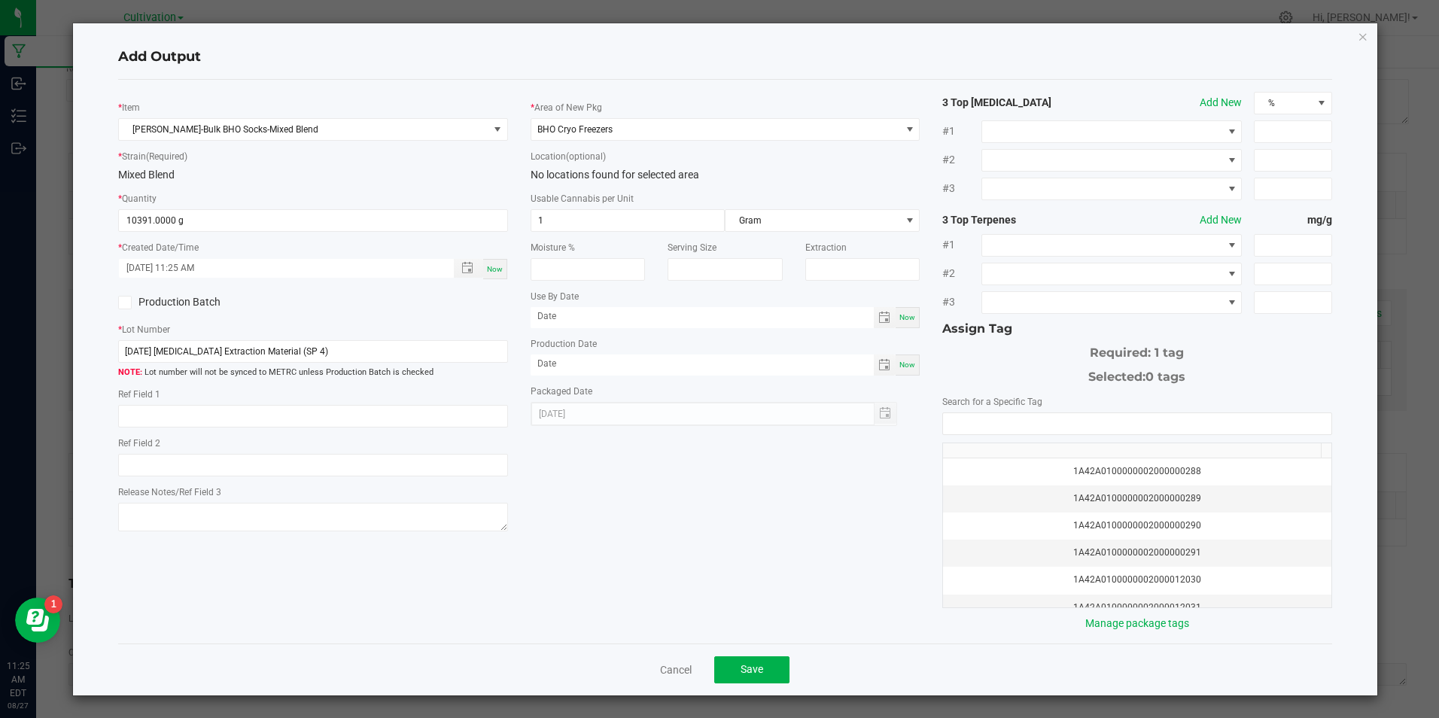
click at [902, 369] on span "Now" at bounding box center [907, 365] width 16 height 8
type input "[DATE]"
click at [943, 419] on input "NO DATA FOUND" at bounding box center [1137, 423] width 388 height 21
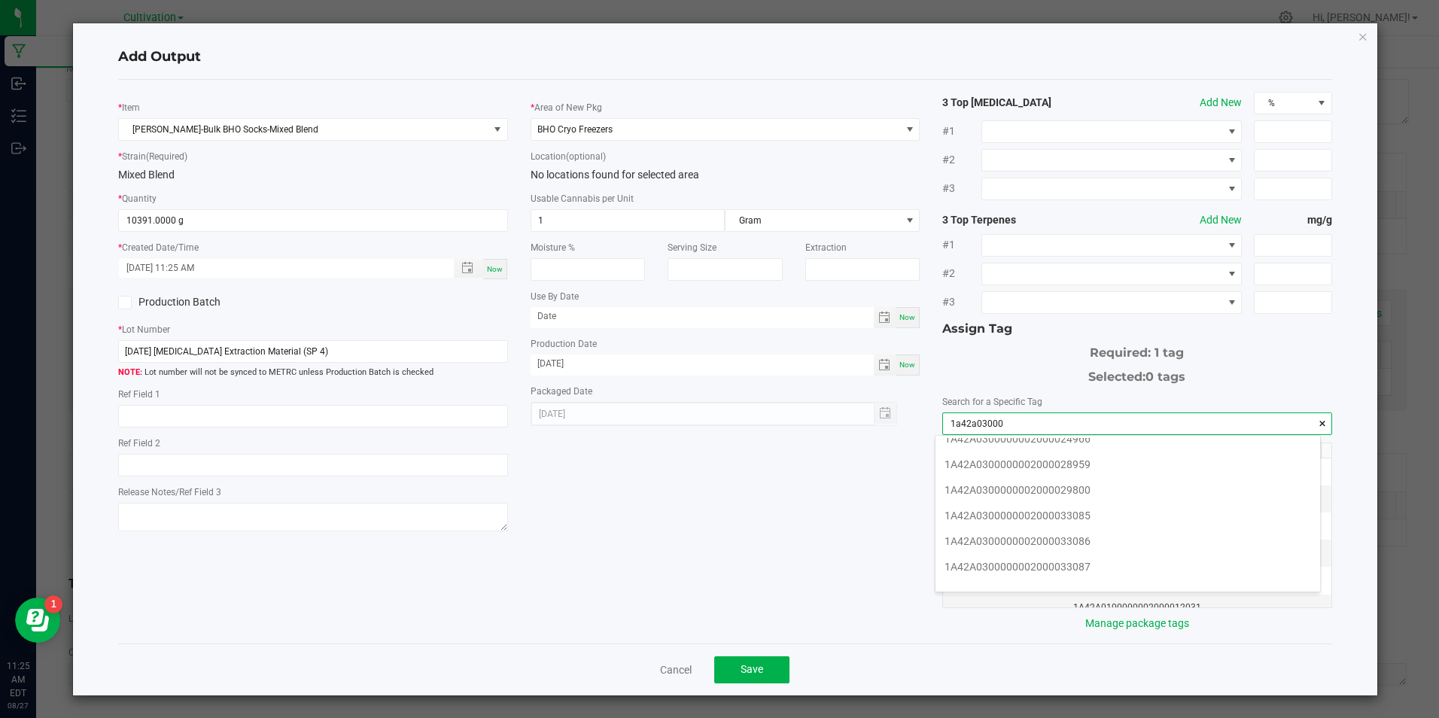
scroll to position [301, 0]
click at [1024, 482] on li "1A42A0300000002000033085" at bounding box center [1128, 483] width 385 height 26
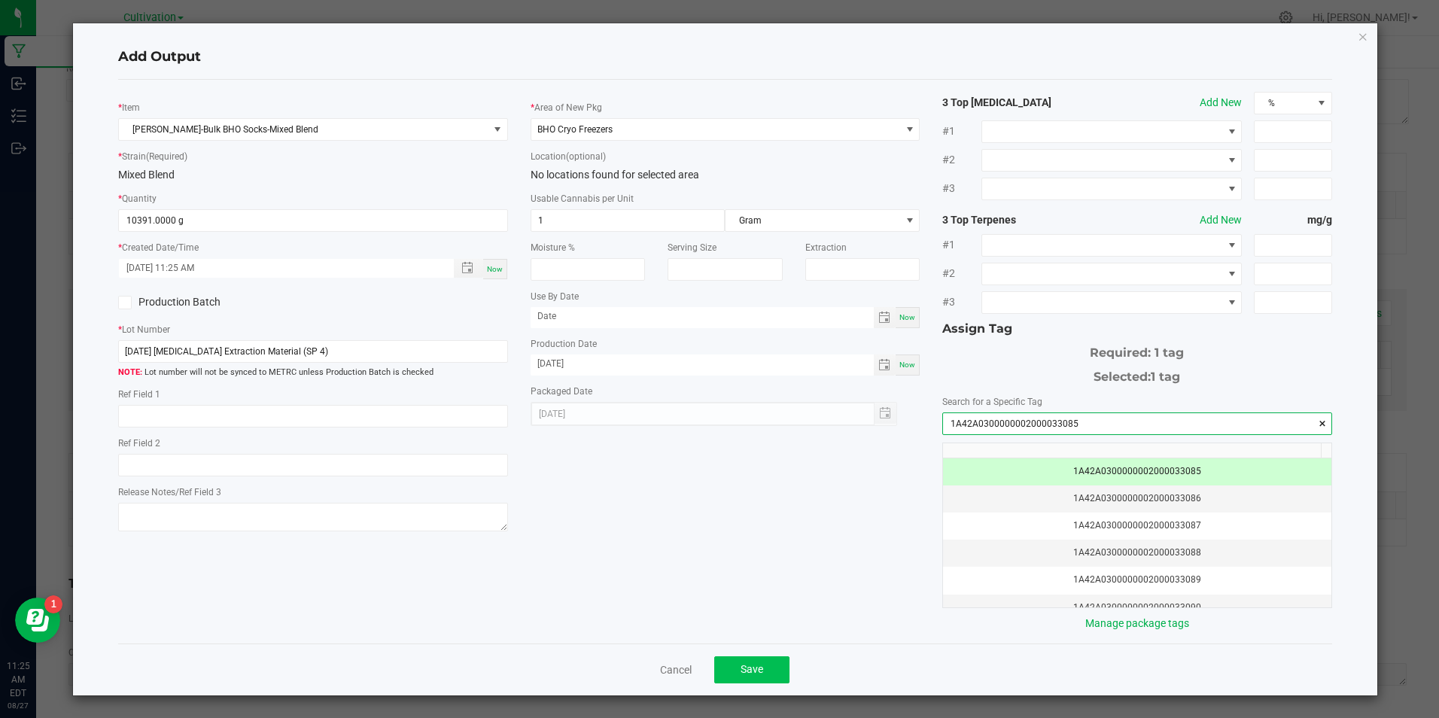
type input "1A42A0300000002000033085"
click at [773, 675] on button "Save" at bounding box center [751, 669] width 75 height 27
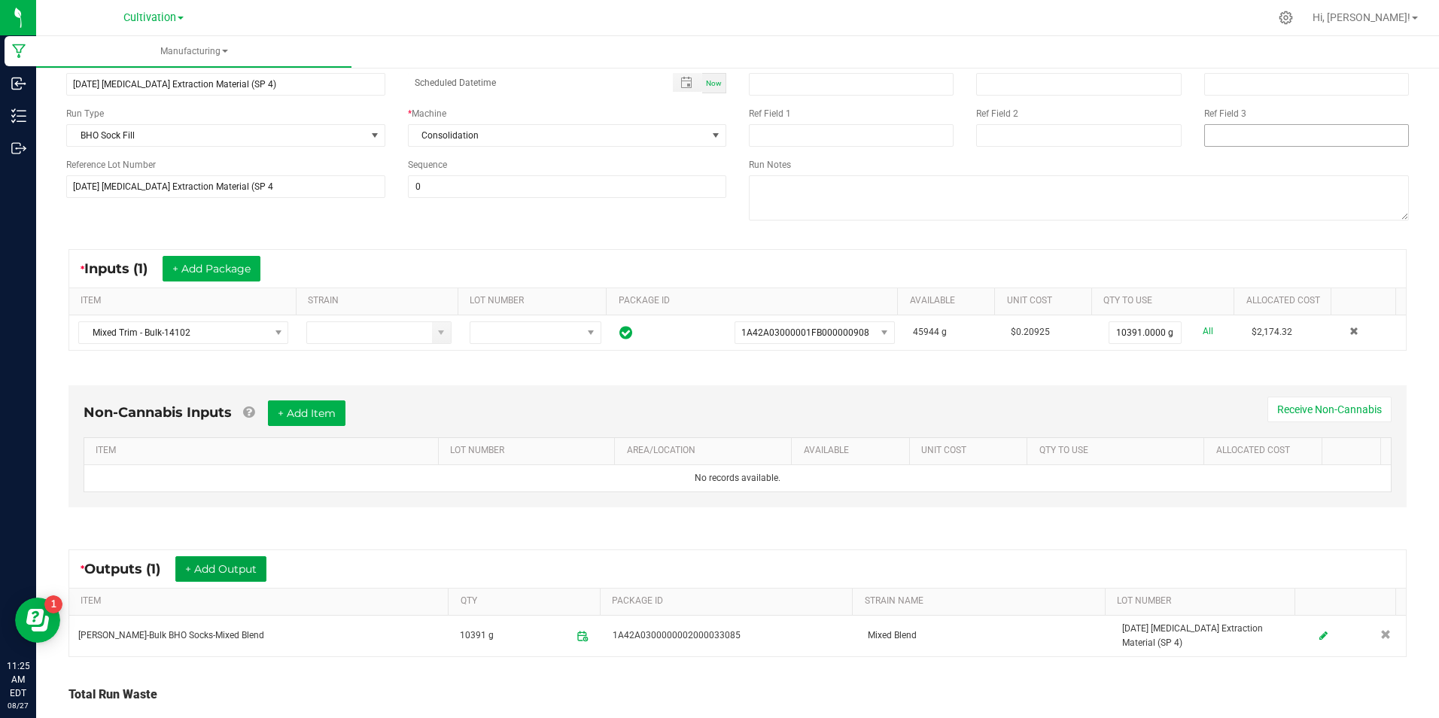
scroll to position [0, 0]
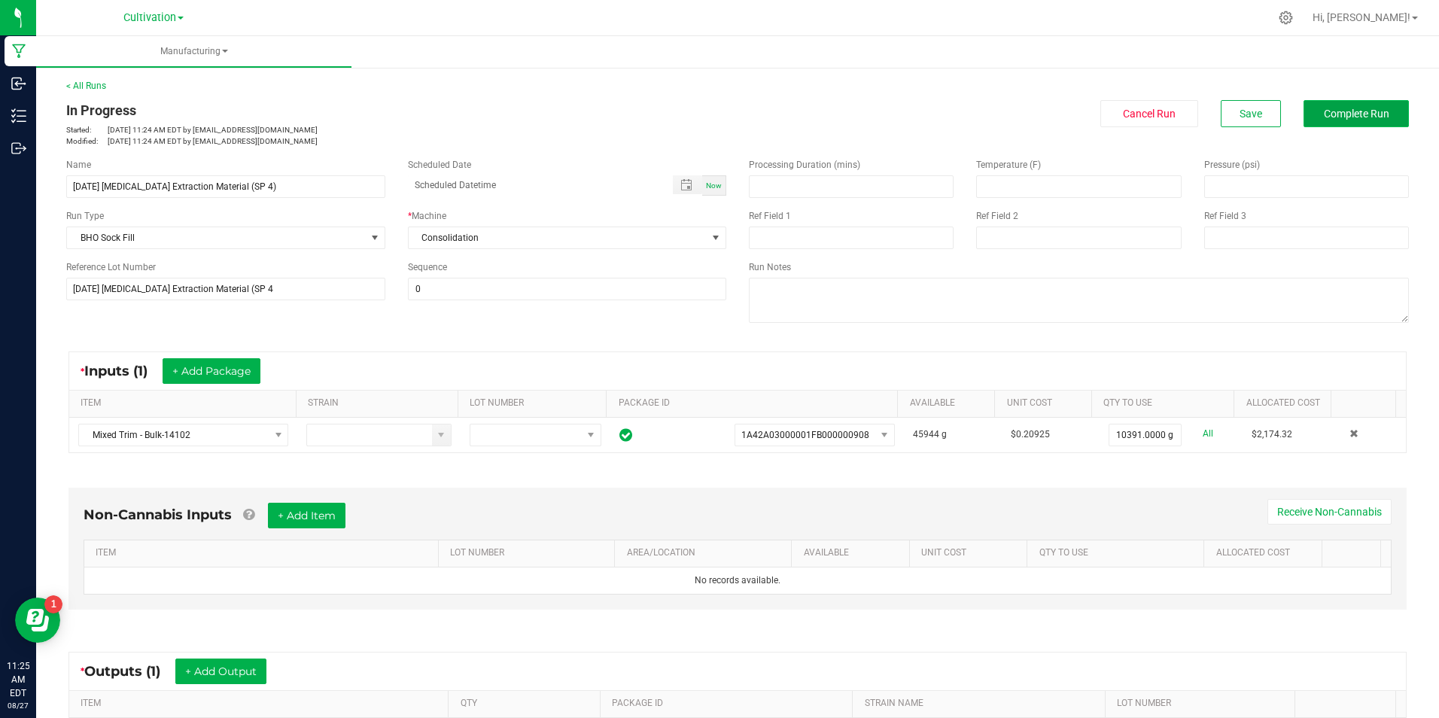
click at [1347, 111] on span "Complete Run" at bounding box center [1356, 114] width 65 height 12
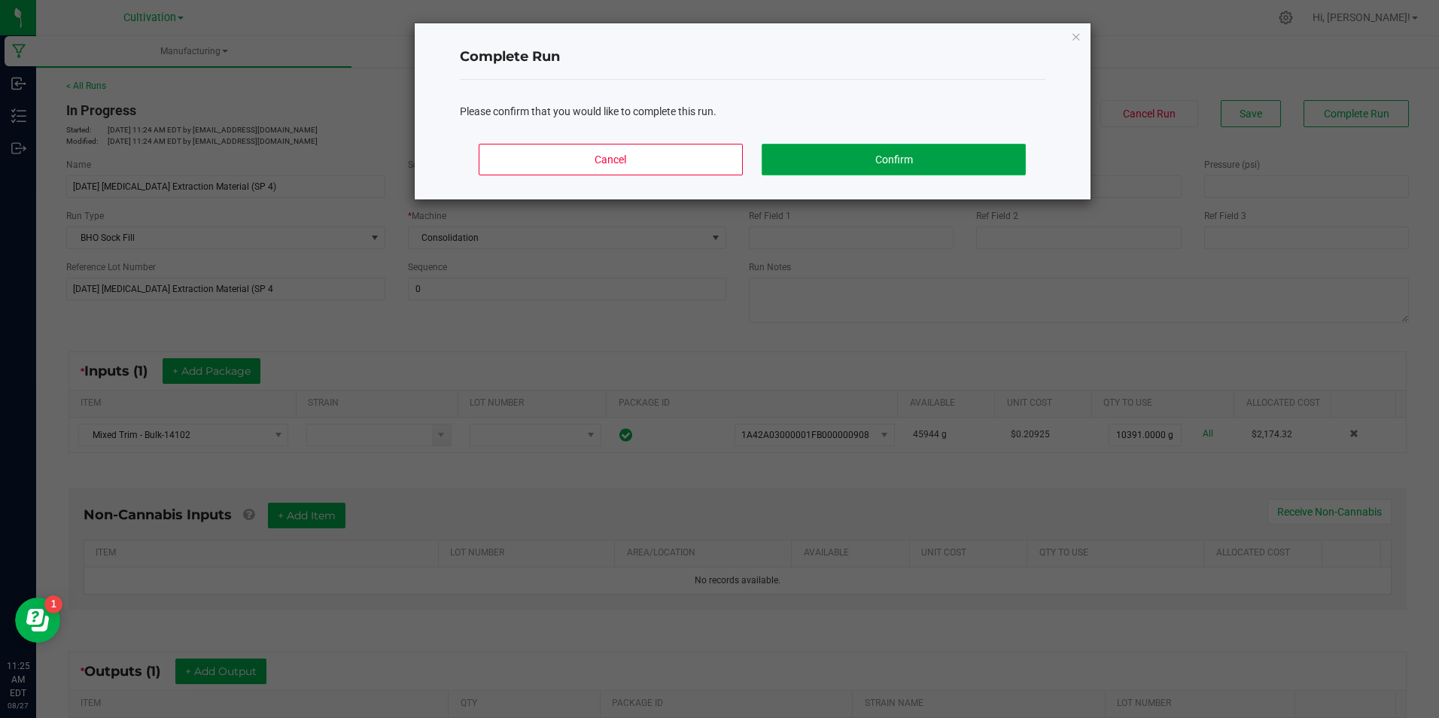
click at [942, 160] on button "Confirm" at bounding box center [893, 160] width 263 height 32
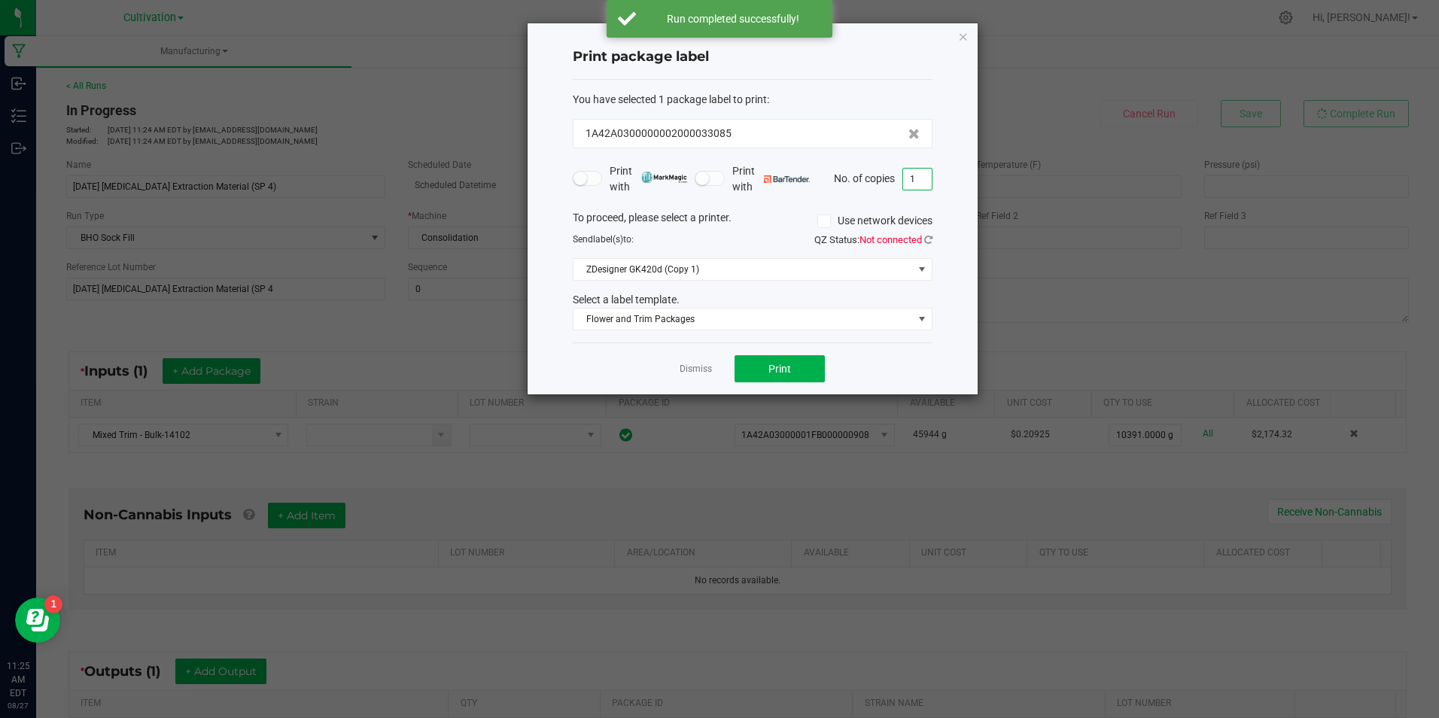
click at [926, 185] on input "1" at bounding box center [917, 179] width 29 height 21
type input "3"
click at [791, 347] on div "Dismiss Print" at bounding box center [753, 368] width 360 height 52
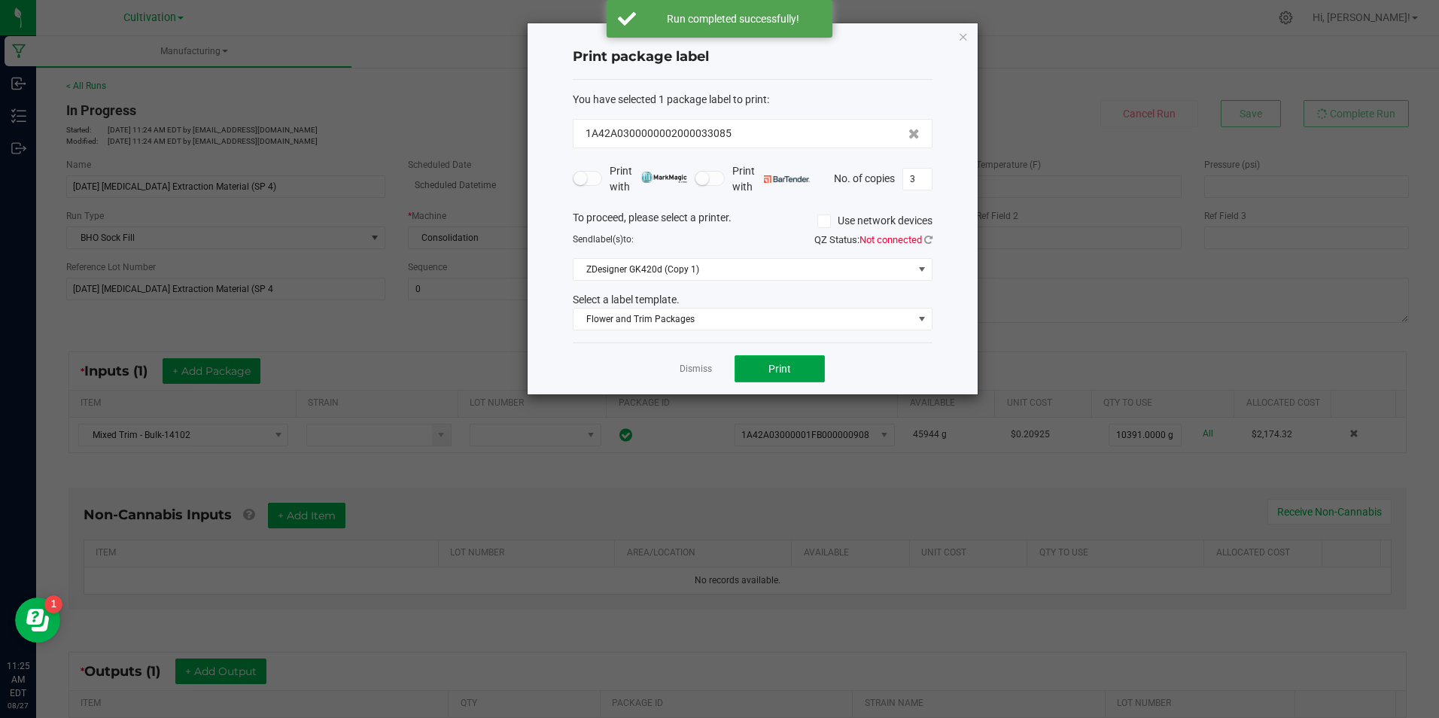
click at [794, 373] on button "Print" at bounding box center [780, 368] width 90 height 27
click at [680, 365] on link "Dismiss" at bounding box center [696, 369] width 32 height 13
